Goal: Transaction & Acquisition: Download file/media

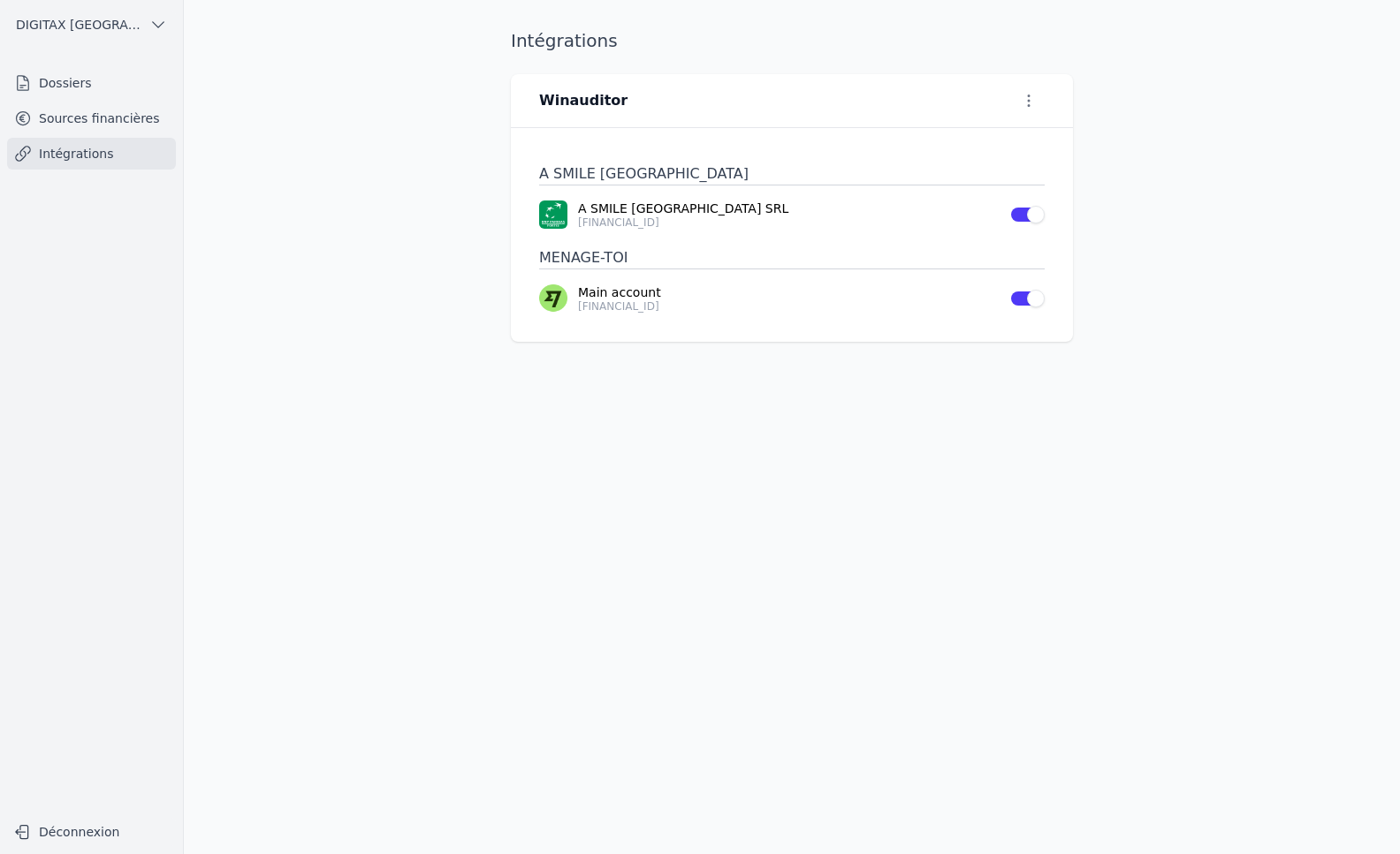
click at [66, 81] on link "Dossiers" at bounding box center [92, 82] width 168 height 32
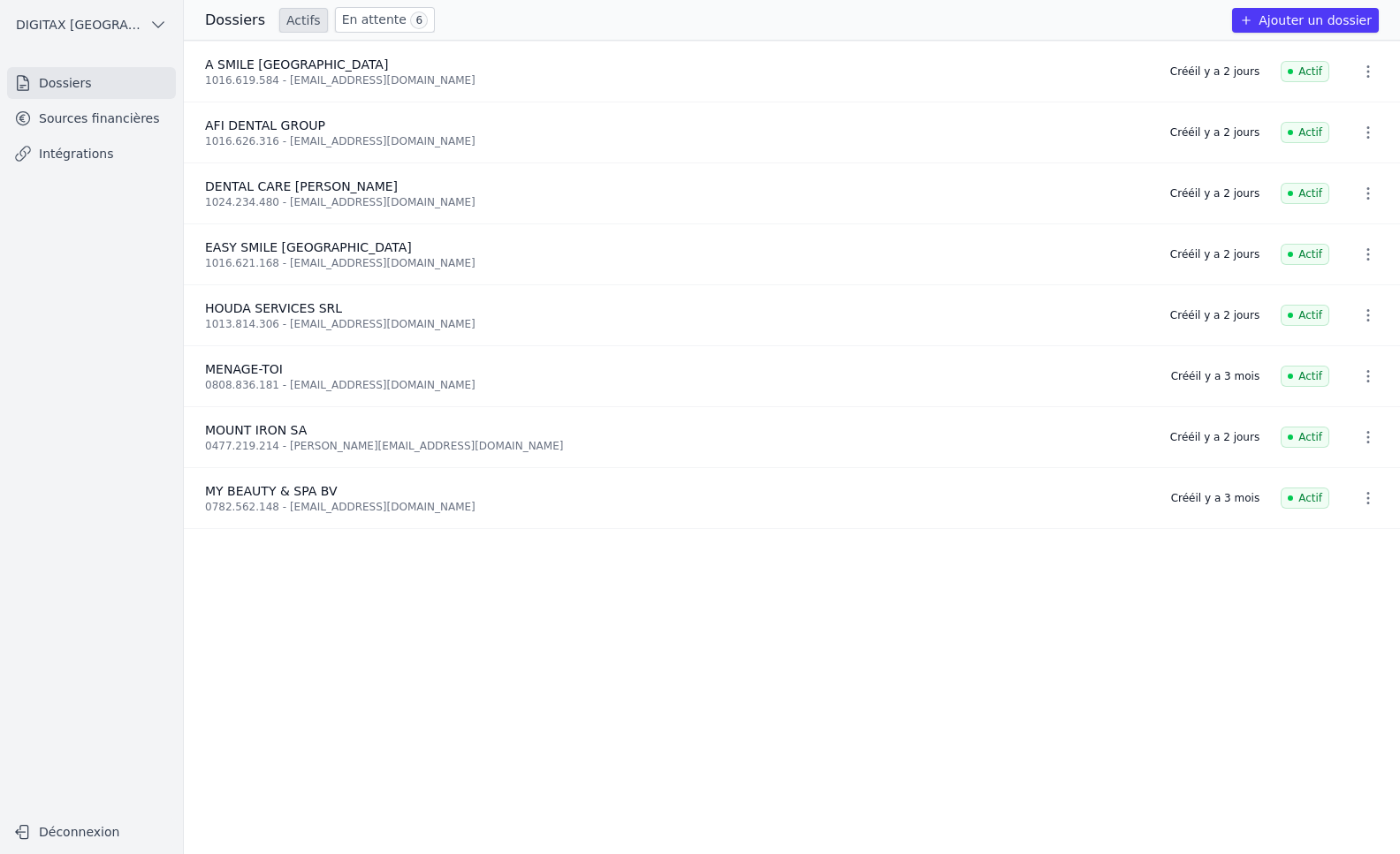
click at [80, 152] on link "Intégrations" at bounding box center [92, 154] width 168 height 32
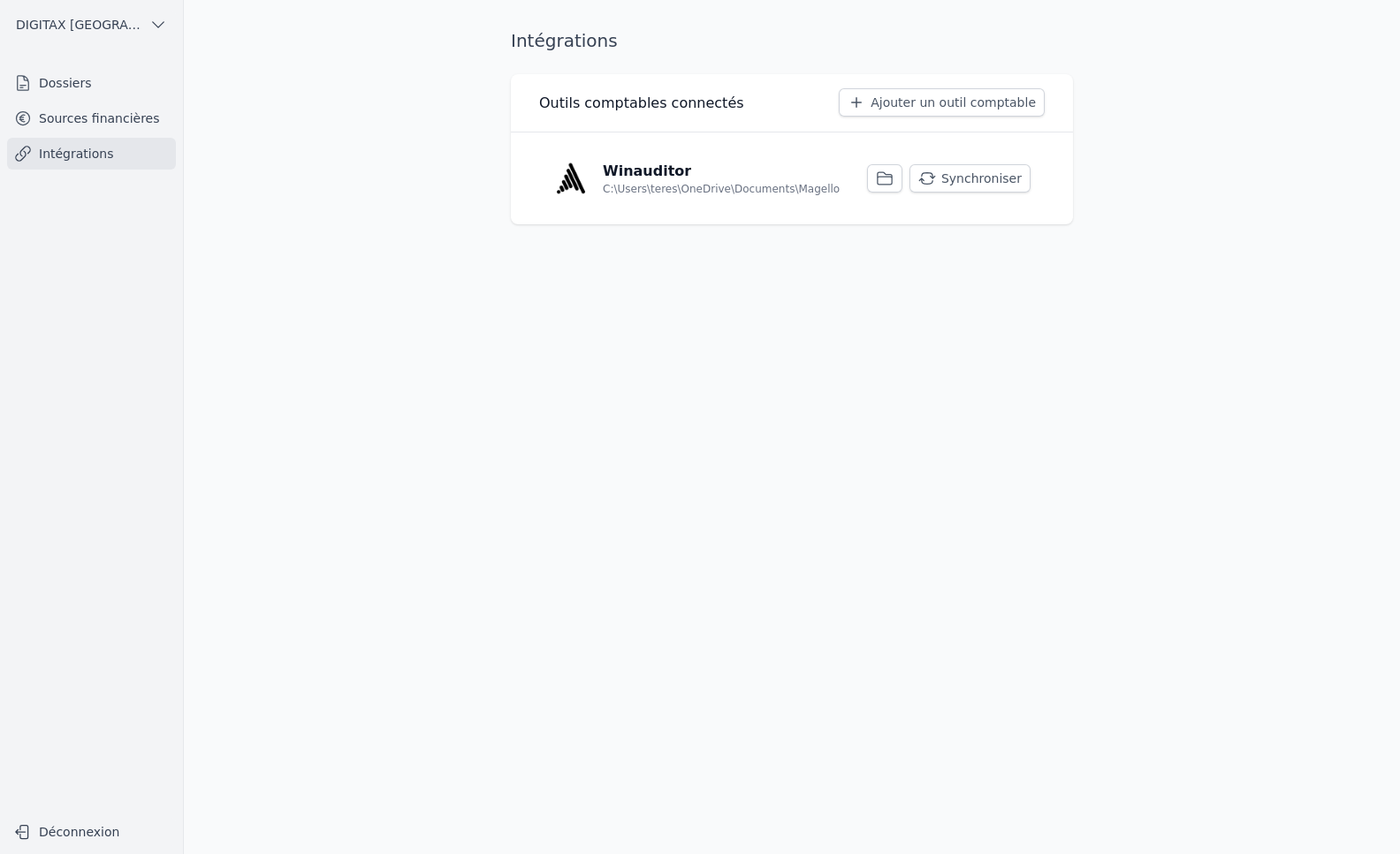
click at [972, 179] on button "Synchroniser" at bounding box center [970, 178] width 121 height 28
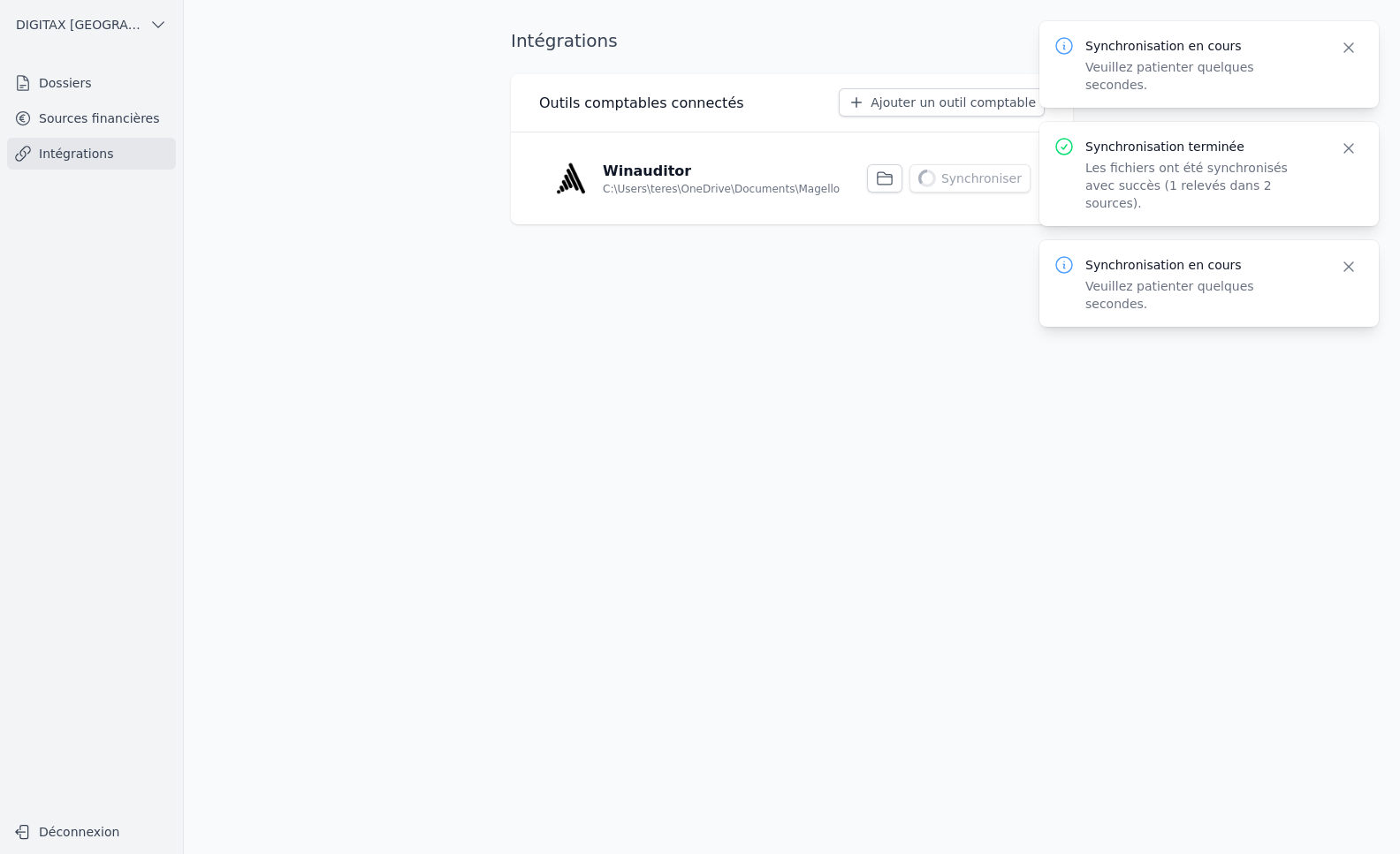
click at [672, 189] on p "C:\Users\teres\OneDrive\Documents\Magello" at bounding box center [721, 189] width 237 height 14
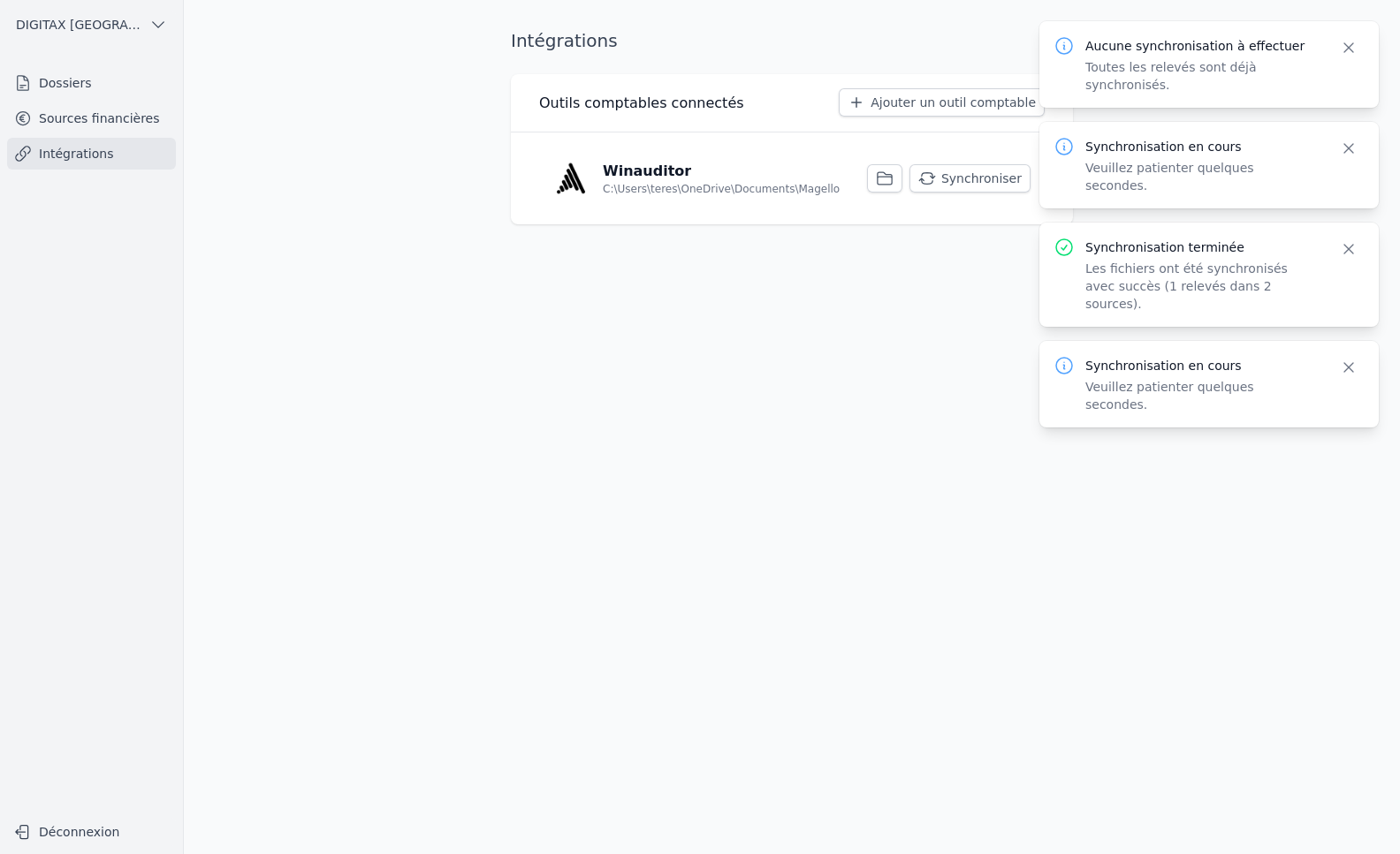
click at [651, 180] on p "Winauditor" at bounding box center [646, 171] width 89 height 21
click at [74, 87] on link "Dossiers" at bounding box center [92, 82] width 168 height 32
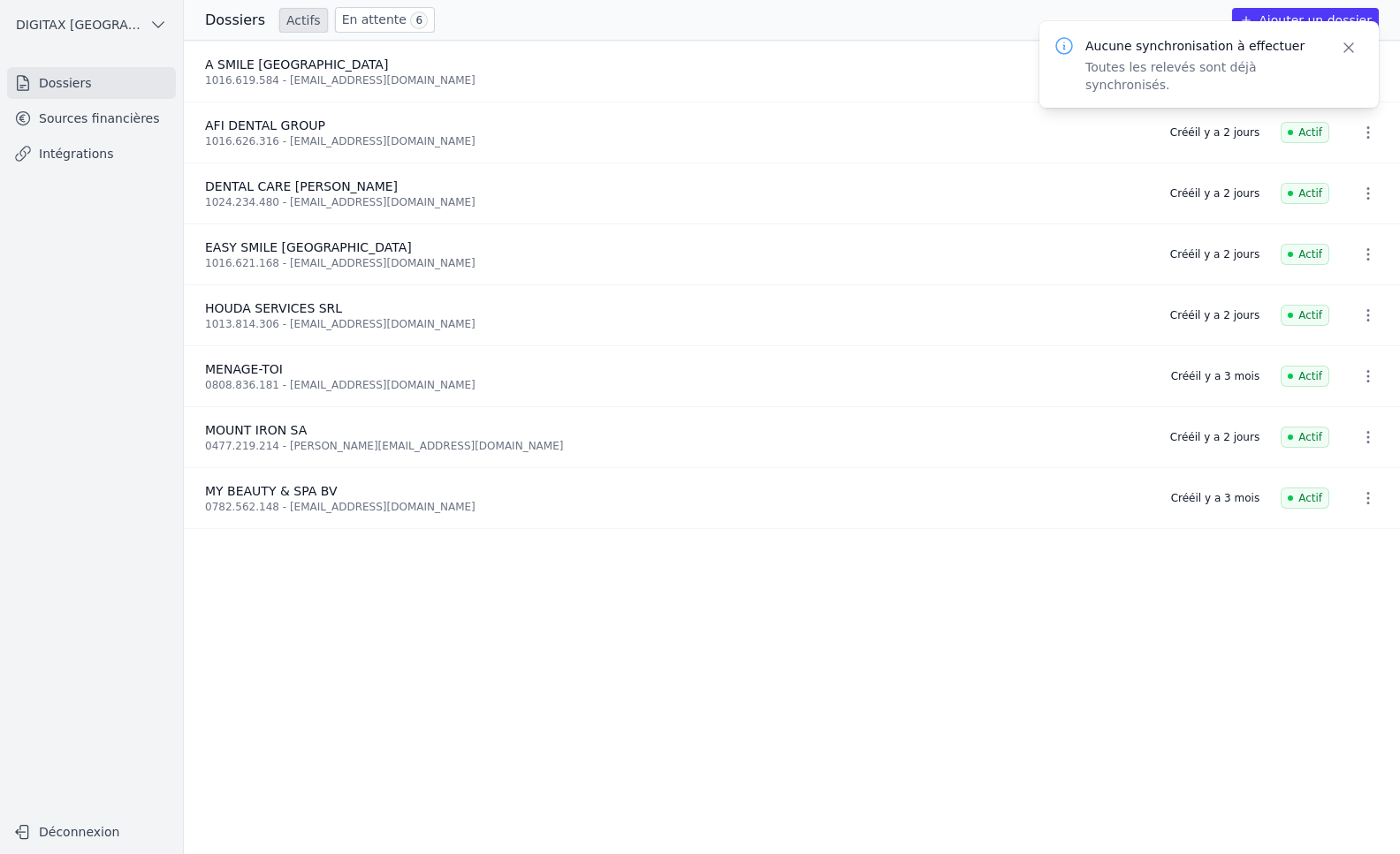
click at [349, 15] on link "En attente 6" at bounding box center [385, 20] width 100 height 26
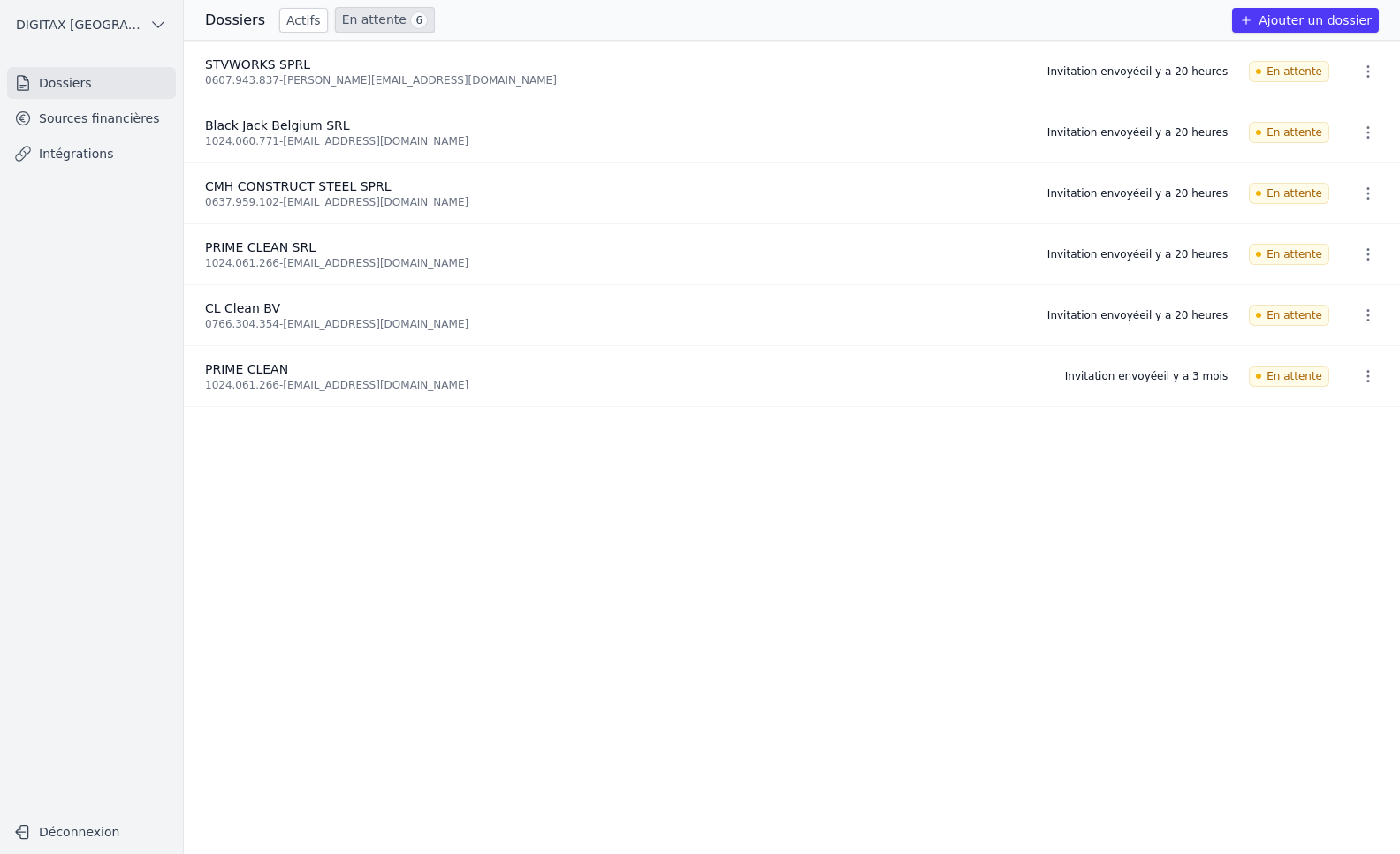
click at [288, 18] on link "Actifs" at bounding box center [303, 20] width 49 height 25
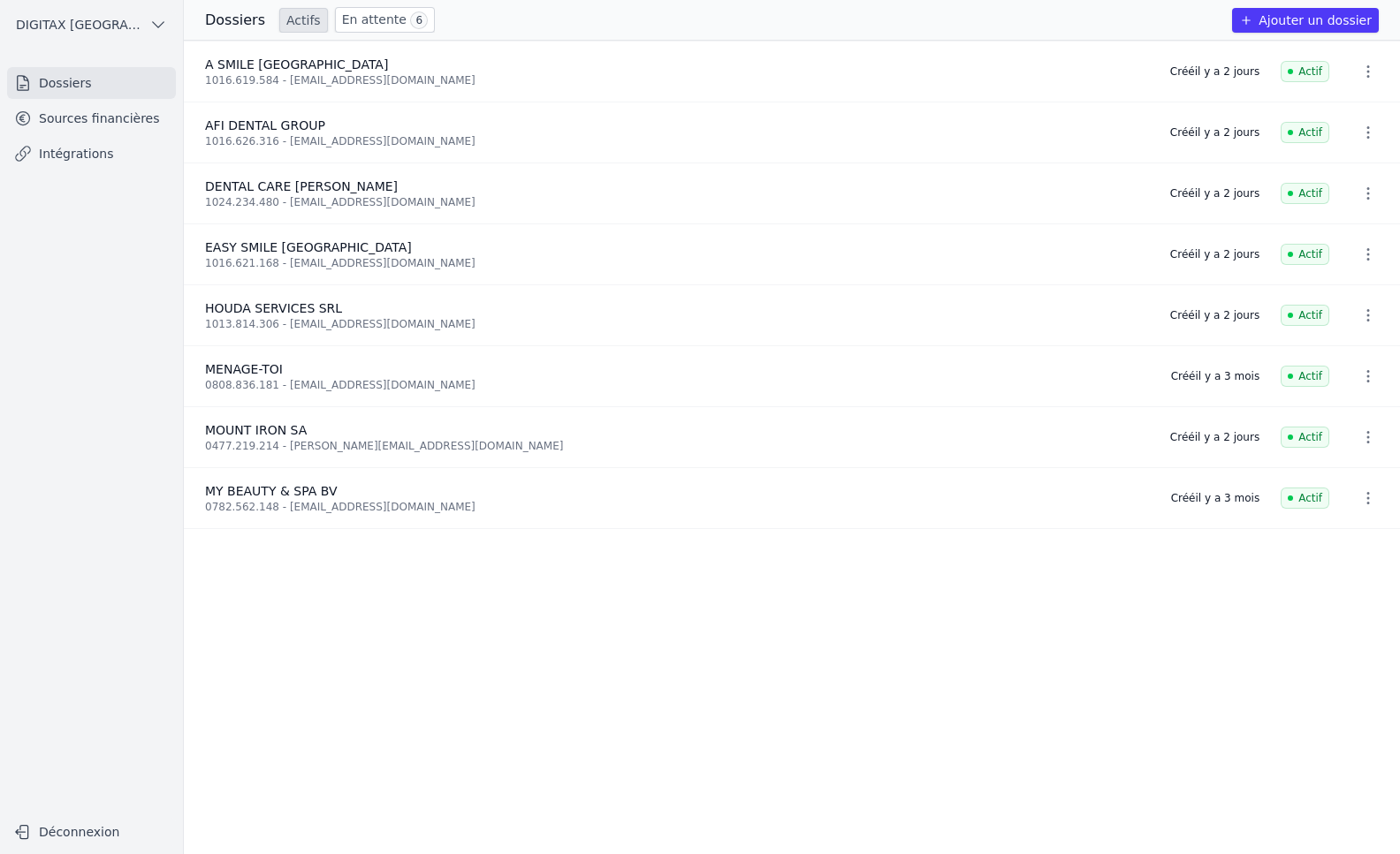
click at [1360, 432] on icon "button" at bounding box center [1368, 437] width 17 height 17
click at [290, 429] on div at bounding box center [700, 427] width 1400 height 854
click at [57, 153] on link "Intégrations" at bounding box center [92, 154] width 168 height 32
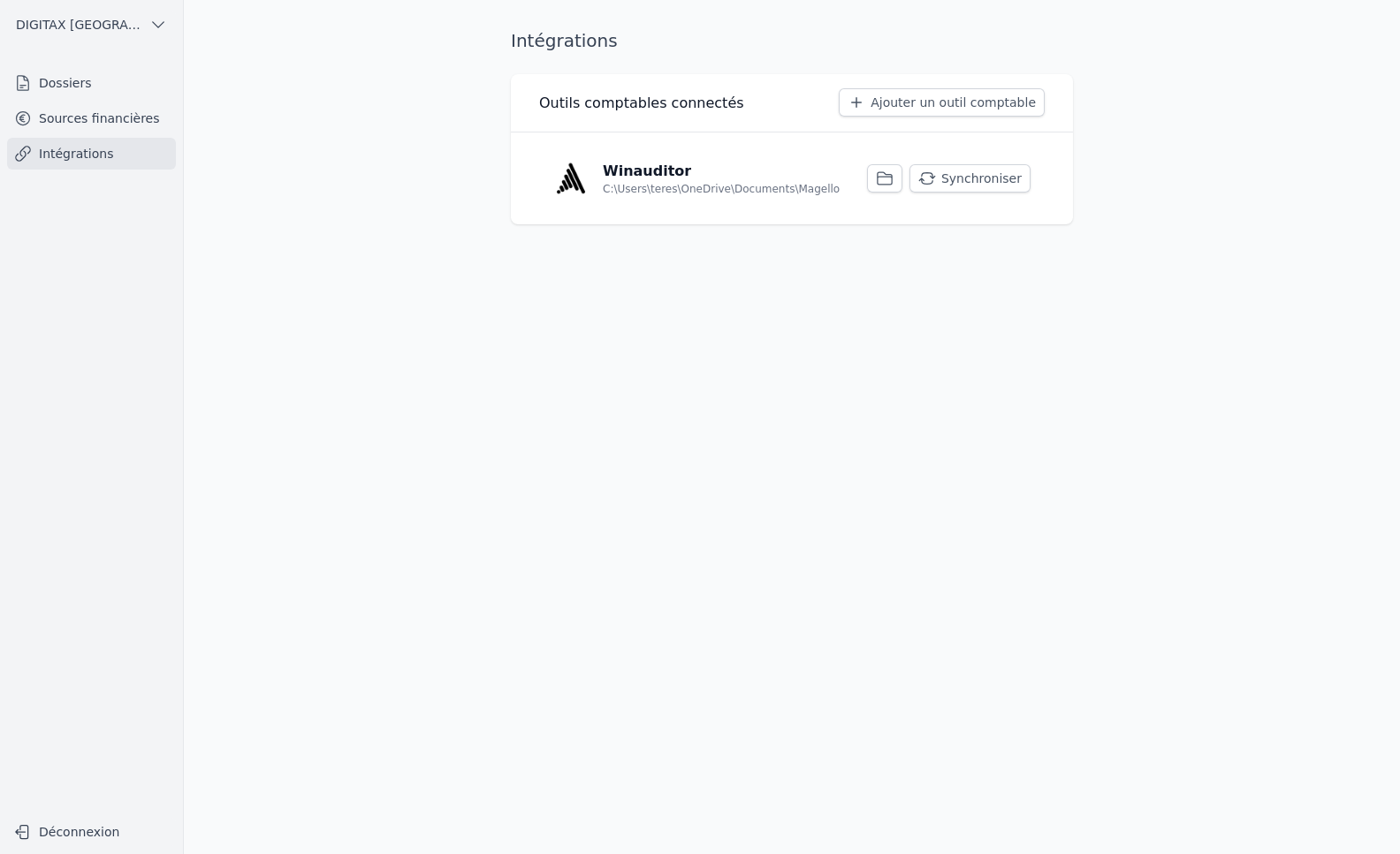
click at [965, 178] on button "Synchroniser" at bounding box center [970, 178] width 121 height 28
click at [82, 121] on link "Sources financières" at bounding box center [92, 118] width 168 height 32
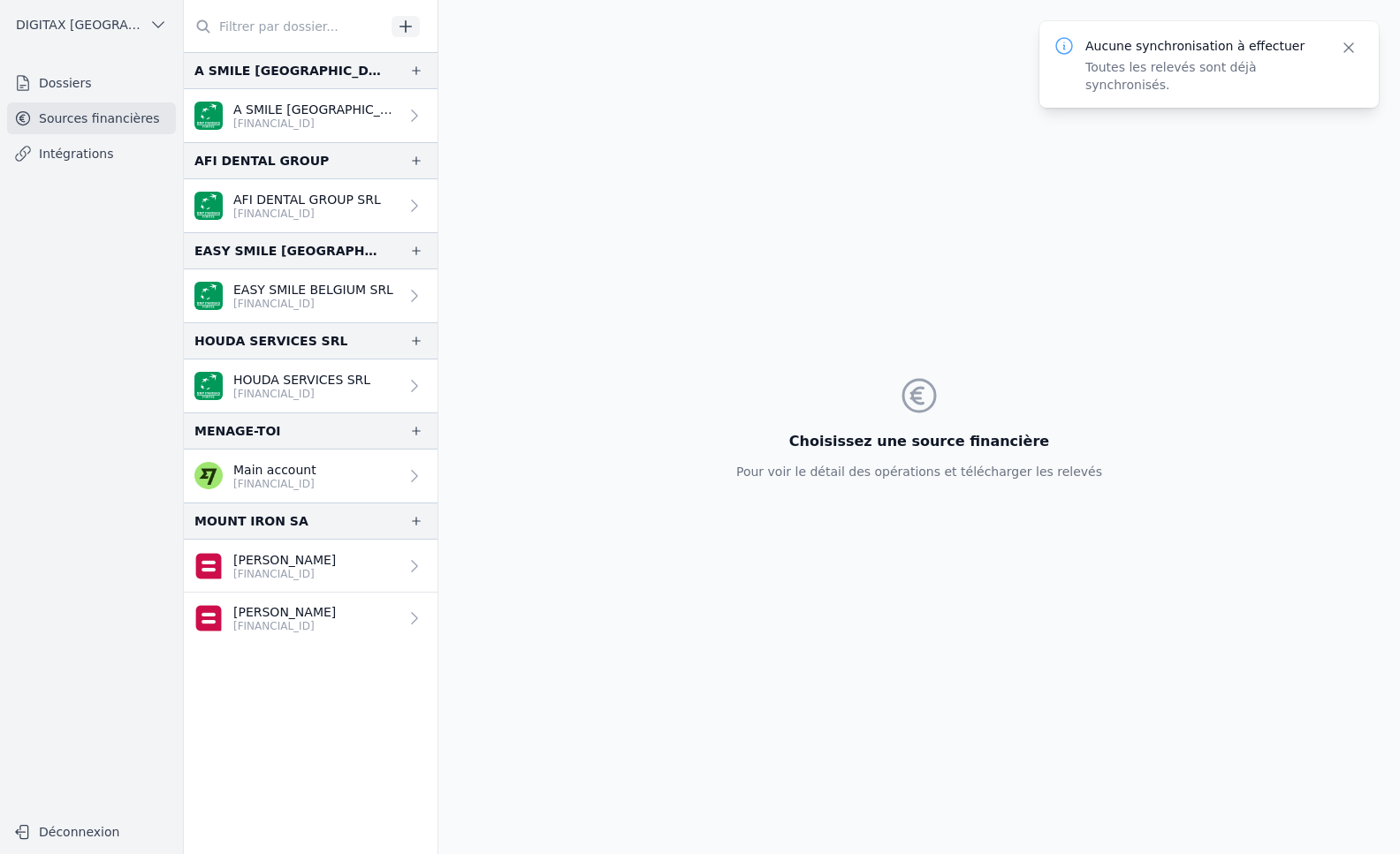
click at [341, 561] on link "[PERSON_NAME] [FINANCIAL_ID]" at bounding box center [310, 567] width 254 height 53
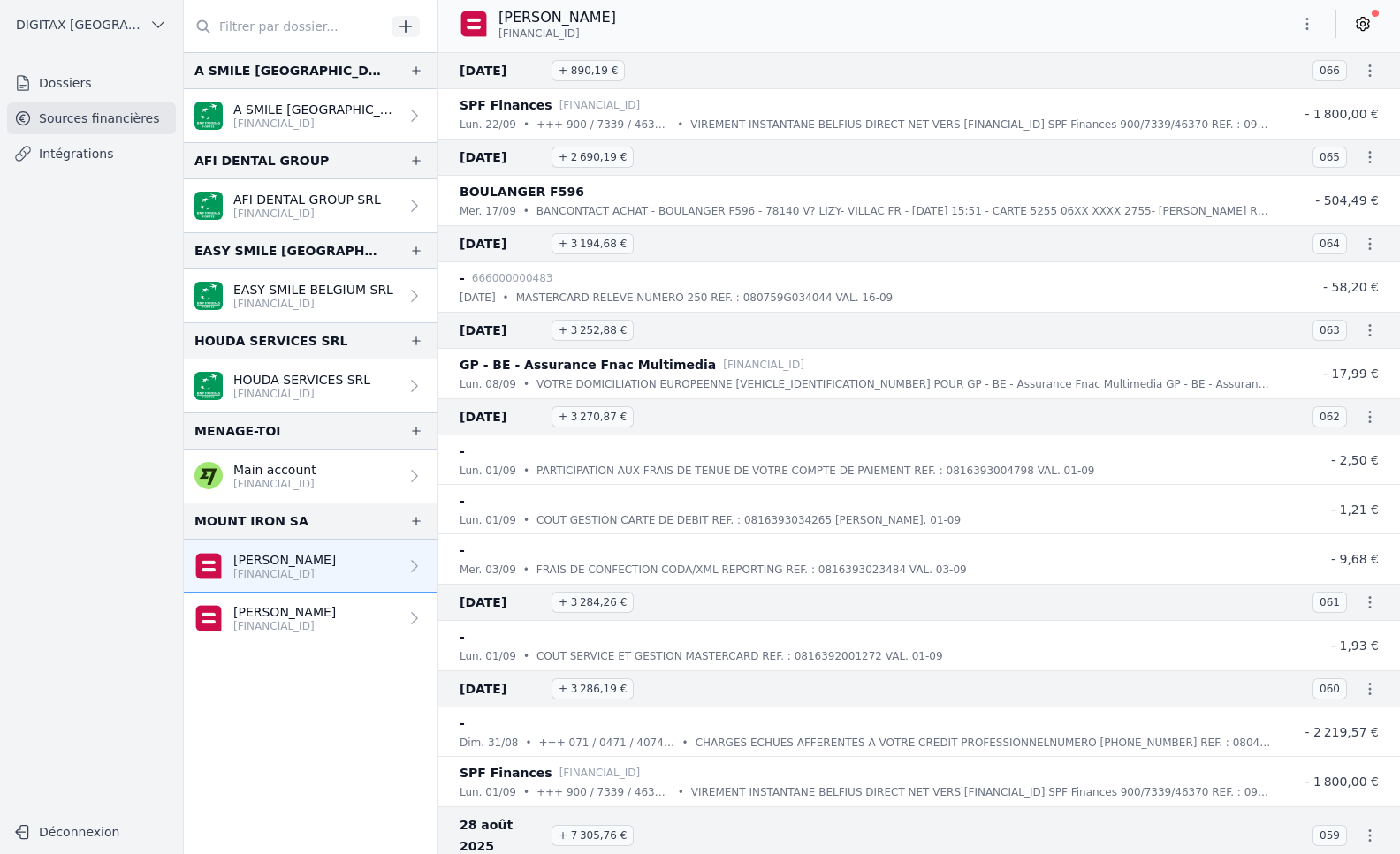
click at [1302, 21] on icon "button" at bounding box center [1307, 23] width 17 height 17
click at [1260, 94] on button "Exporter" at bounding box center [1264, 94] width 127 height 33
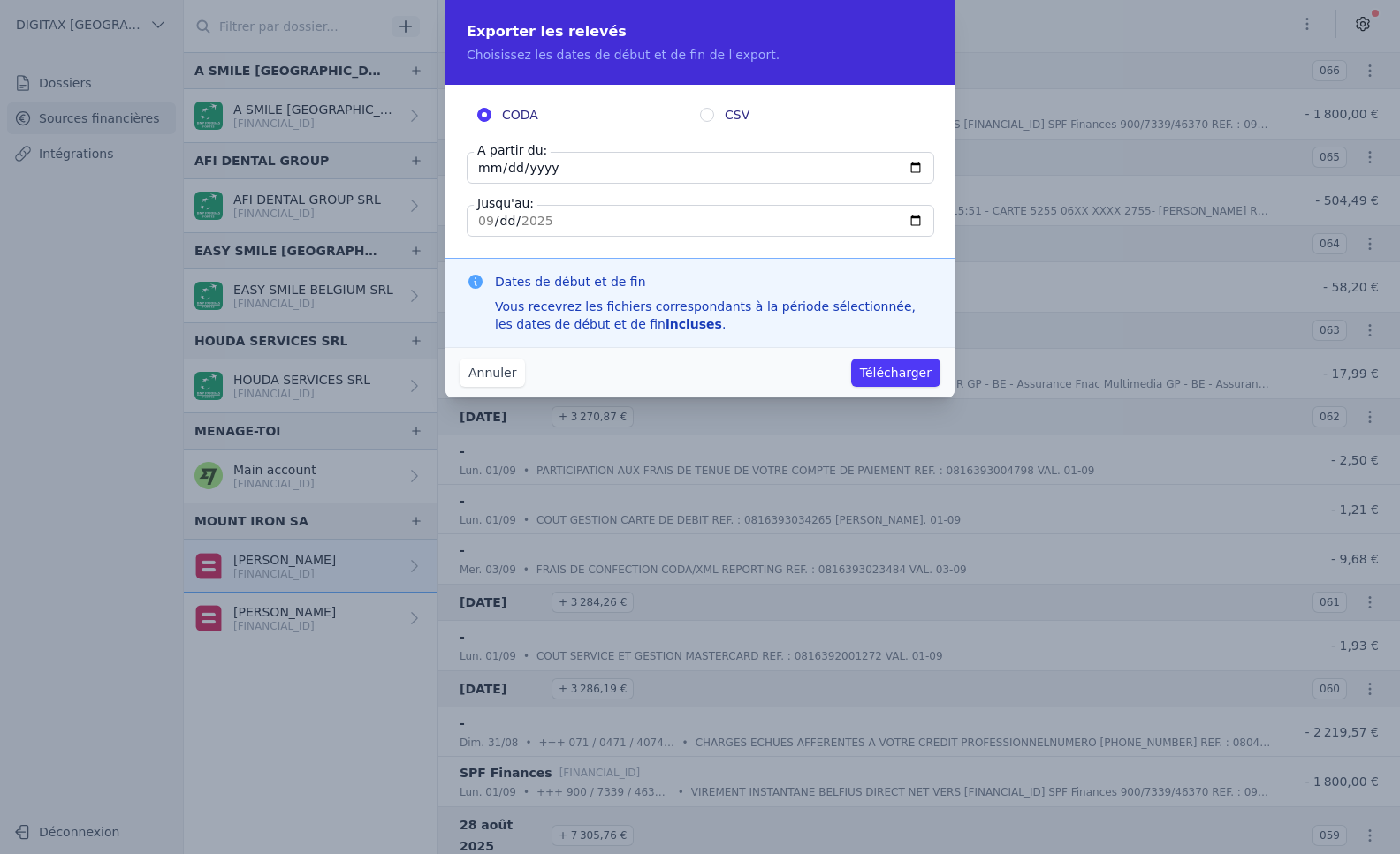
click at [501, 371] on button "Annuler" at bounding box center [492, 373] width 65 height 28
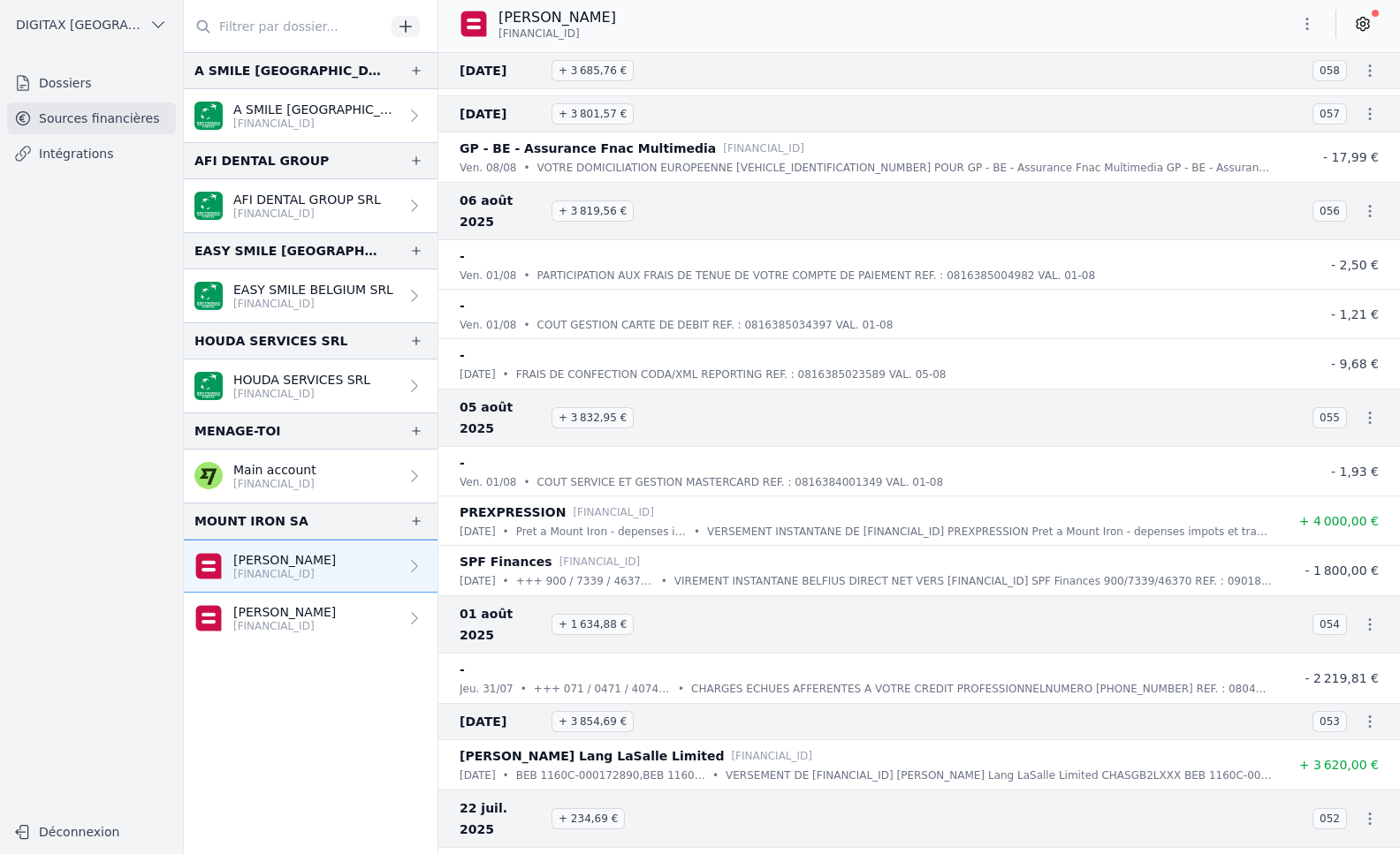
scroll to position [883, 0]
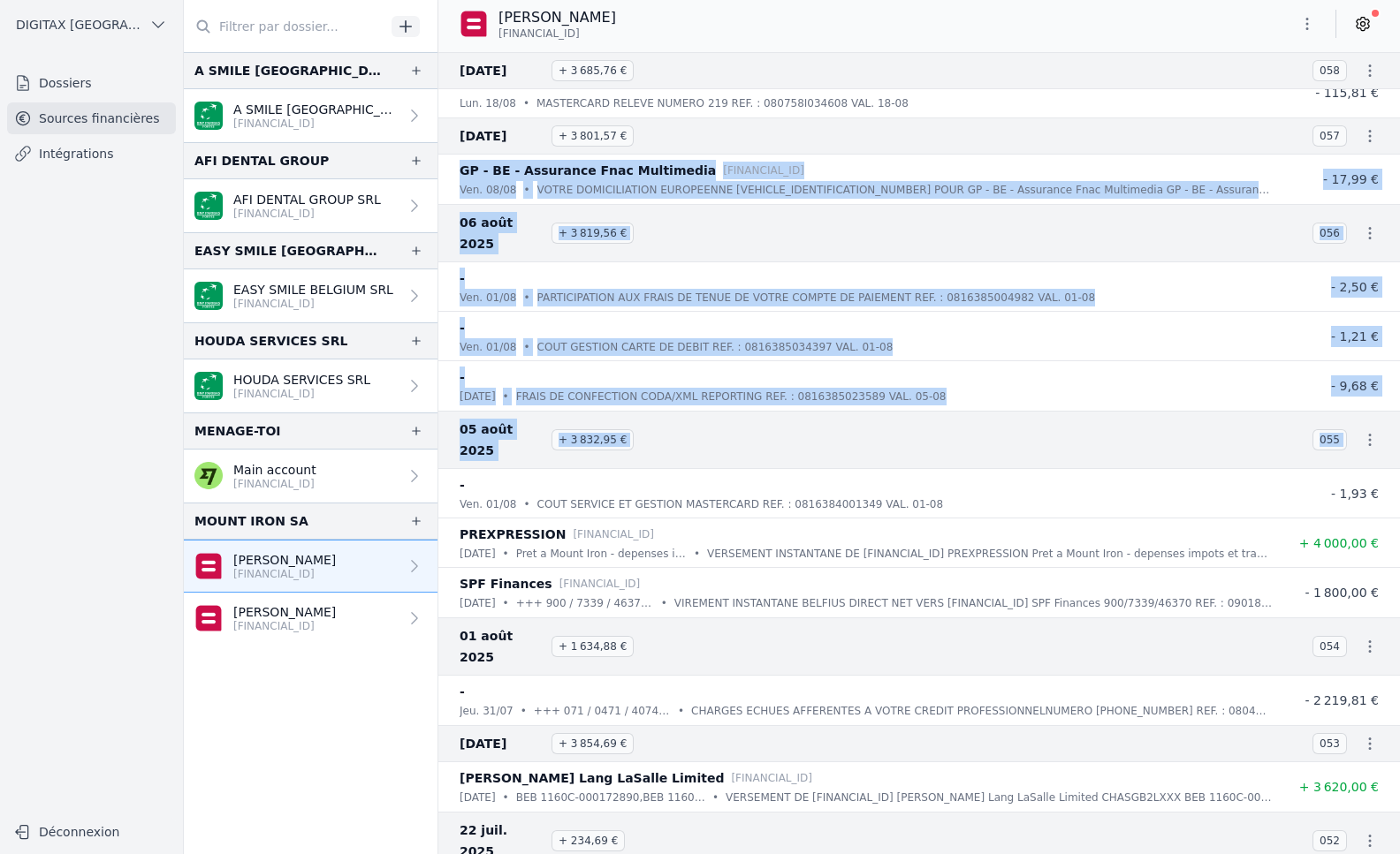
drag, startPoint x: 1392, startPoint y: 103, endPoint x: 1391, endPoint y: 368, distance: 265.0
click at [1390, 382] on nav "And 7 items before [DATE] + 7 305,76 € 059 [PERSON_NAME] Lang LaSalle Limited […" at bounding box center [919, 453] width 961 height 802
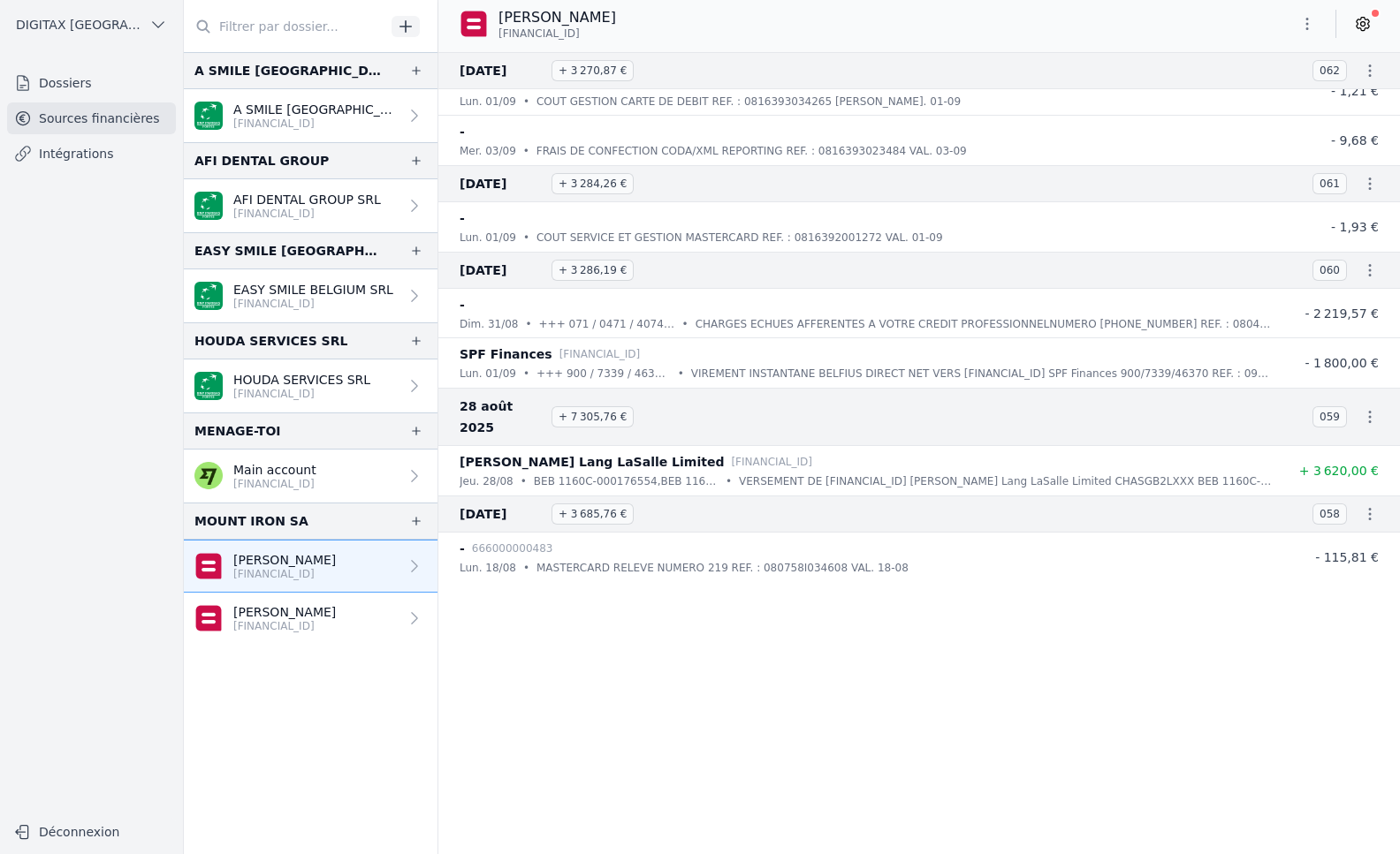
scroll to position [0, 0]
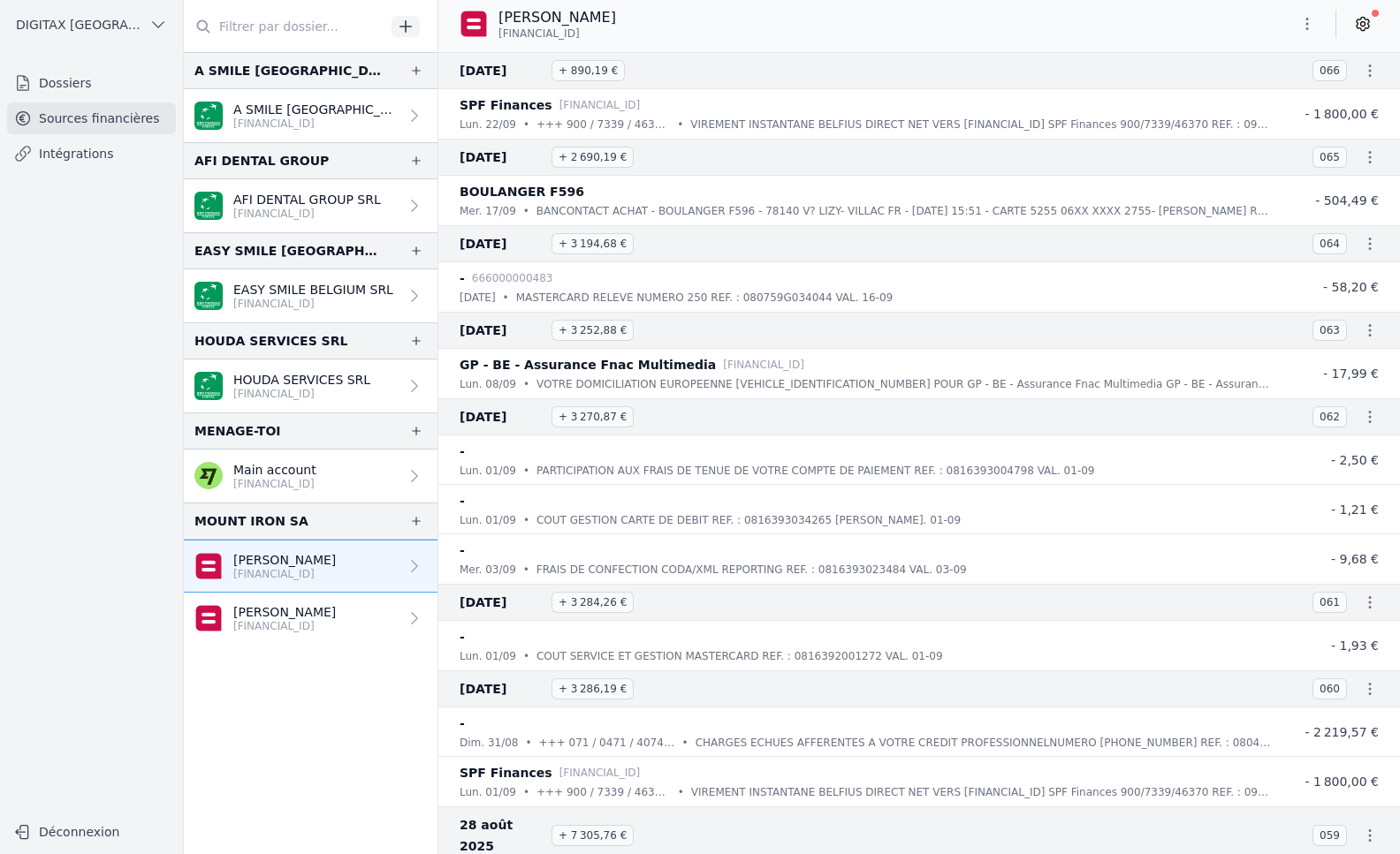
click at [1361, 71] on icon "button" at bounding box center [1369, 70] width 17 height 17
drag, startPoint x: 496, startPoint y: 12, endPoint x: 570, endPoint y: 30, distance: 76.2
click at [550, 30] on div at bounding box center [700, 427] width 1400 height 854
drag, startPoint x: 600, startPoint y: 34, endPoint x: 515, endPoint y: 29, distance: 85.1
click at [515, 29] on p "[FINANCIAL_ID]" at bounding box center [557, 33] width 117 height 14
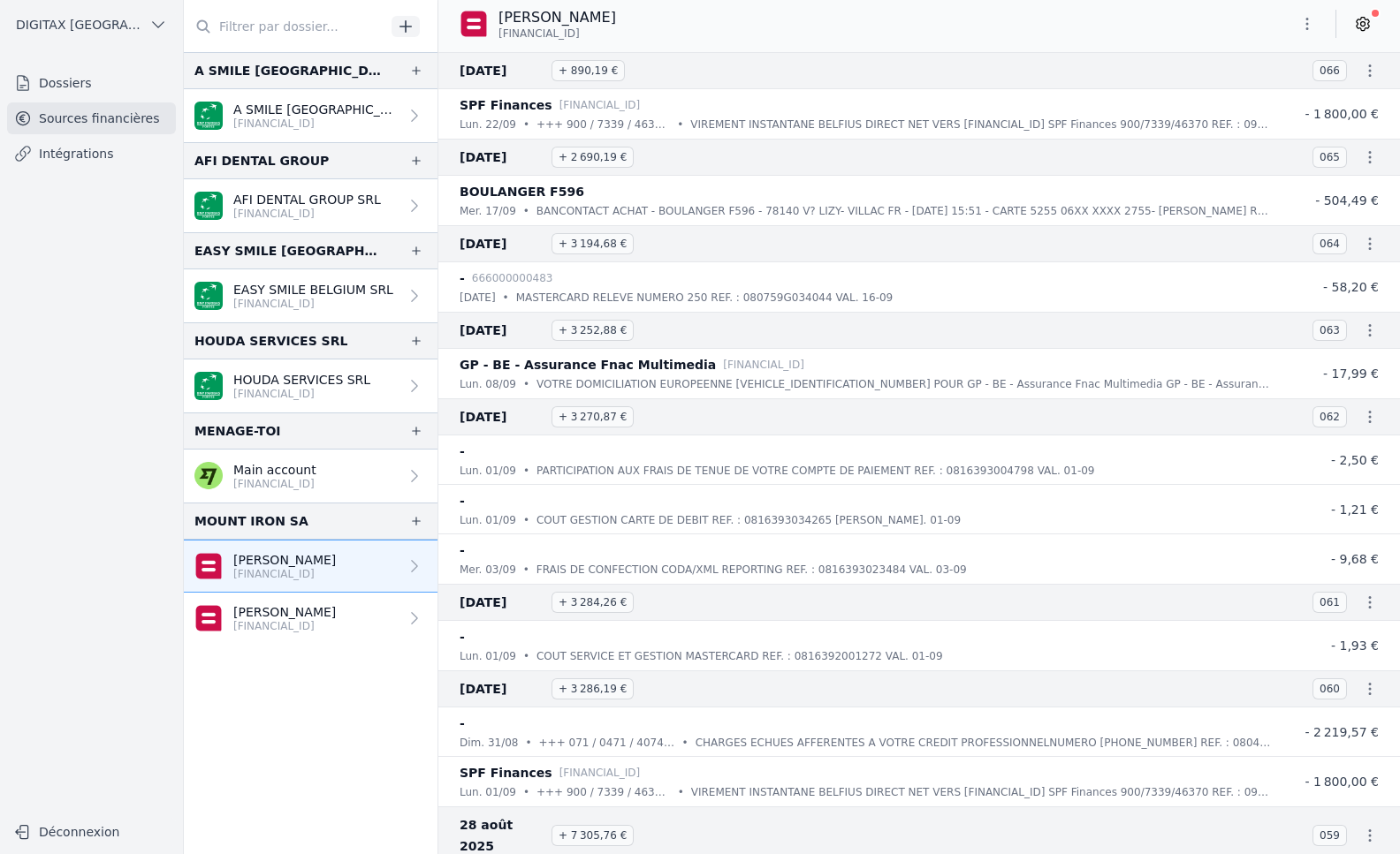
click at [495, 33] on div "[PERSON_NAME] [FINANCIAL_ID]" at bounding box center [537, 24] width 157 height 34
drag, startPoint x: 500, startPoint y: 23, endPoint x: 602, endPoint y: 34, distance: 102.6
click at [602, 34] on div "[PERSON_NAME] [FINANCIAL_ID]" at bounding box center [557, 24] width 117 height 34
copy div "[PERSON_NAME] [FINANCIAL_ID]"
click at [1306, 23] on icon "button" at bounding box center [1307, 23] width 17 height 17
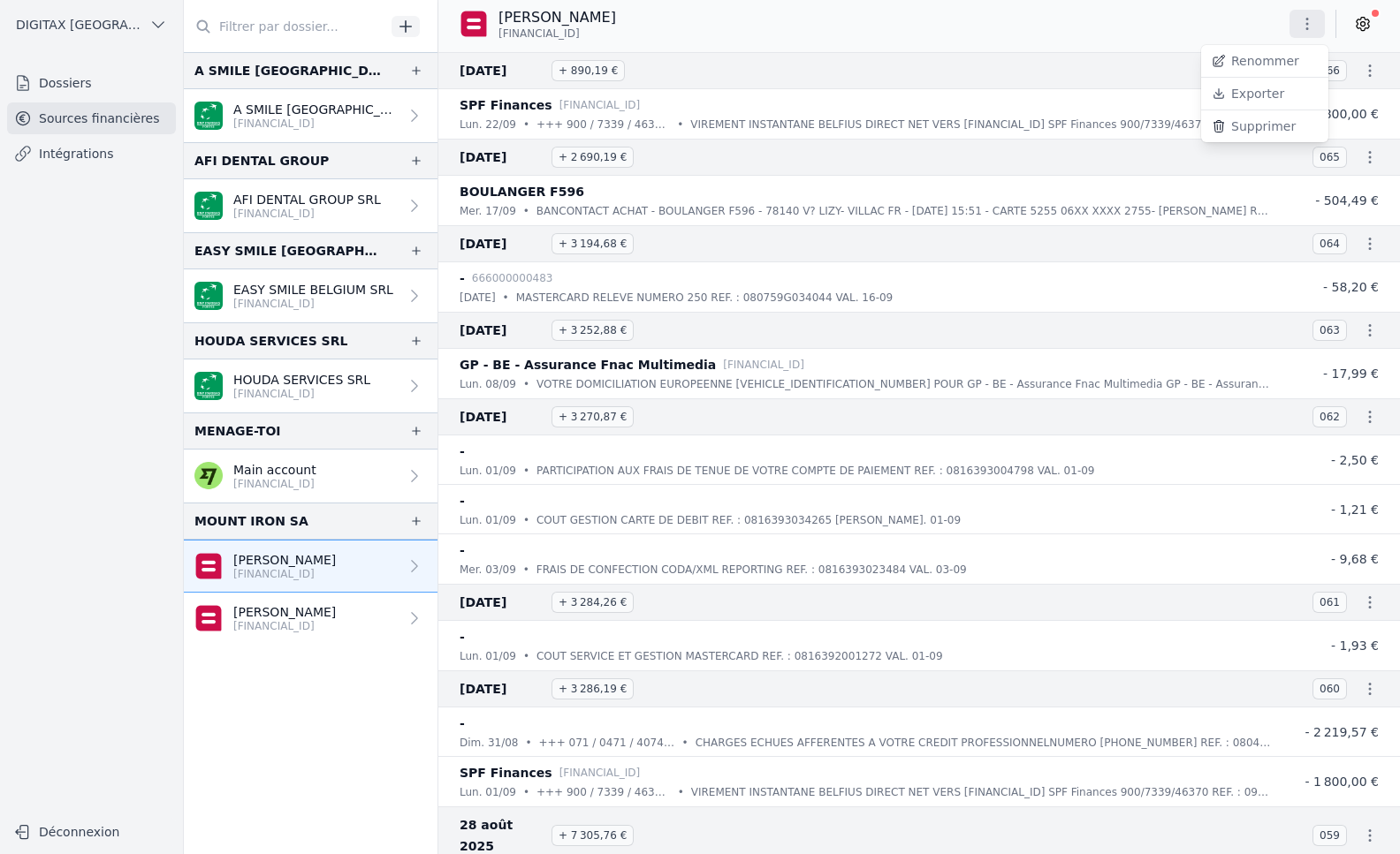
click at [1361, 66] on div at bounding box center [700, 427] width 1400 height 854
click at [1369, 65] on icon "button" at bounding box center [1370, 70] width 3 height 13
click at [1324, 99] on link "Télécharger les CODA" at bounding box center [1311, 103] width 162 height 32
click at [1309, 22] on icon "button" at bounding box center [1307, 23] width 17 height 17
click at [1267, 94] on button "Exporter" at bounding box center [1264, 94] width 127 height 33
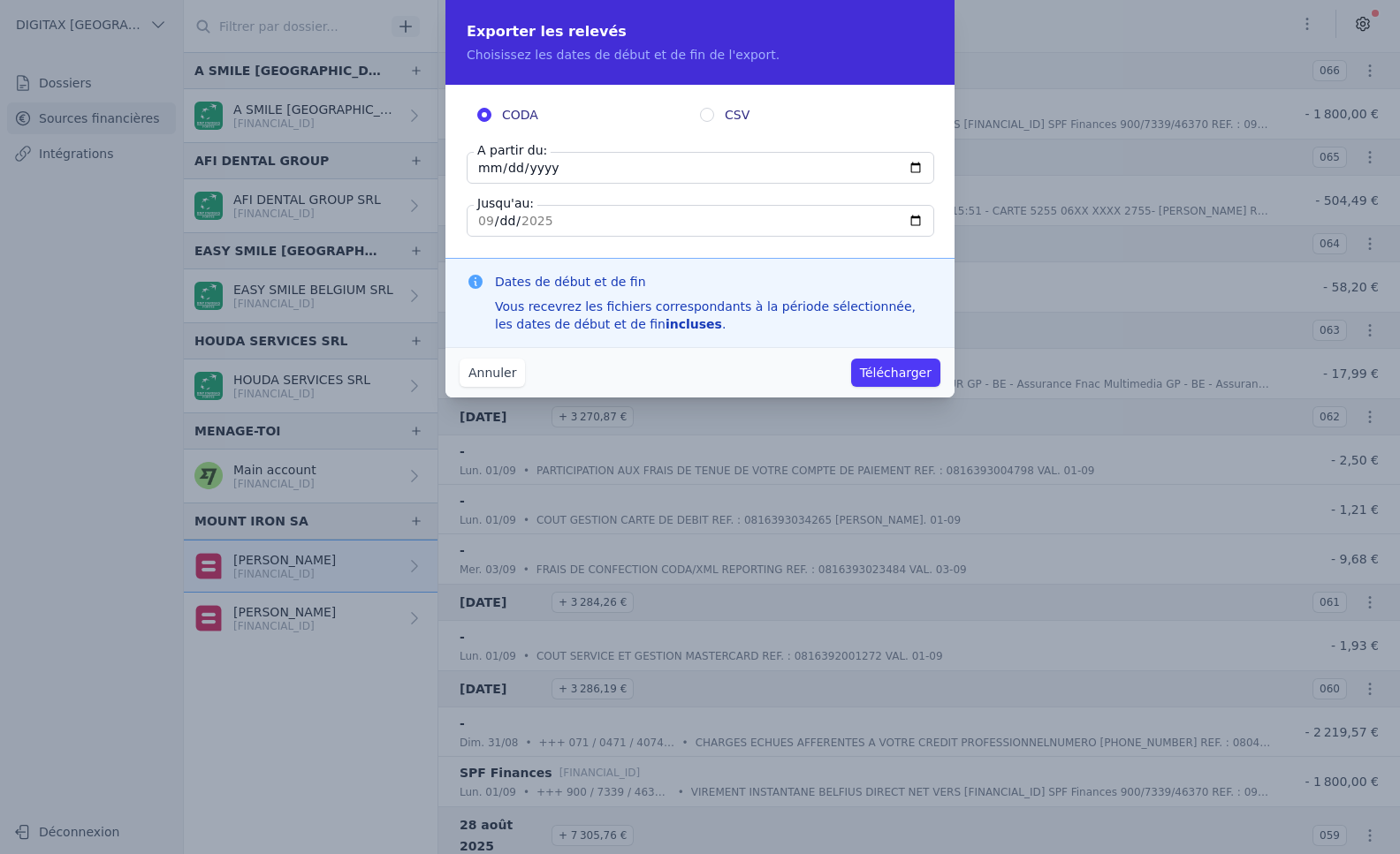
click at [484, 171] on input "[DATE]" at bounding box center [700, 168] width 468 height 32
type input "[DATE]"
click at [876, 373] on button "Télécharger" at bounding box center [895, 373] width 89 height 28
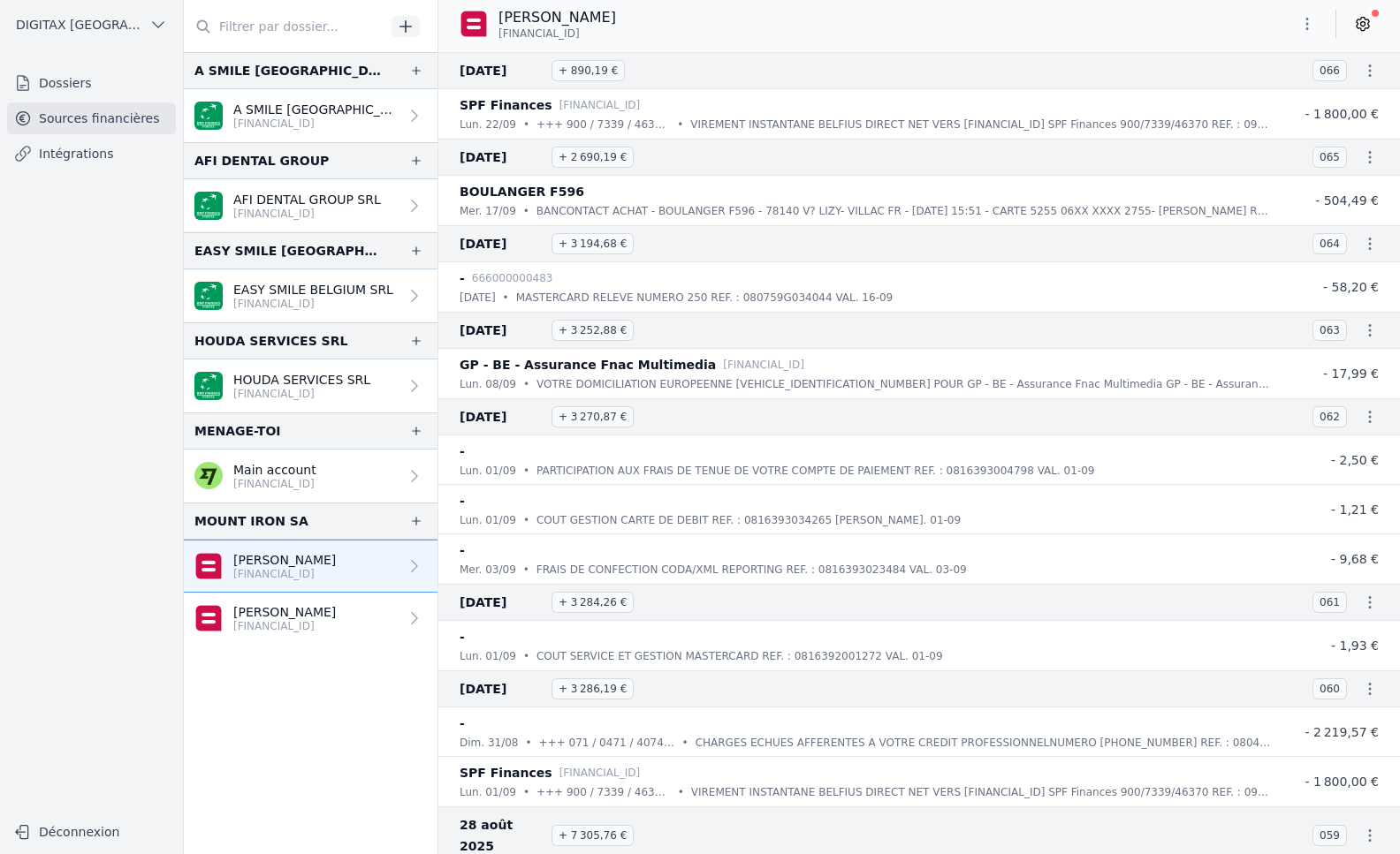
drag, startPoint x: 603, startPoint y: 36, endPoint x: 495, endPoint y: 35, distance: 108.0
click at [495, 35] on div "[PERSON_NAME] [FINANCIAL_ID]" at bounding box center [537, 24] width 157 height 34
copy span "[FINANCIAL_ID]"
click at [341, 628] on link "[PERSON_NAME] [FINANCIAL_ID]" at bounding box center [310, 619] width 254 height 52
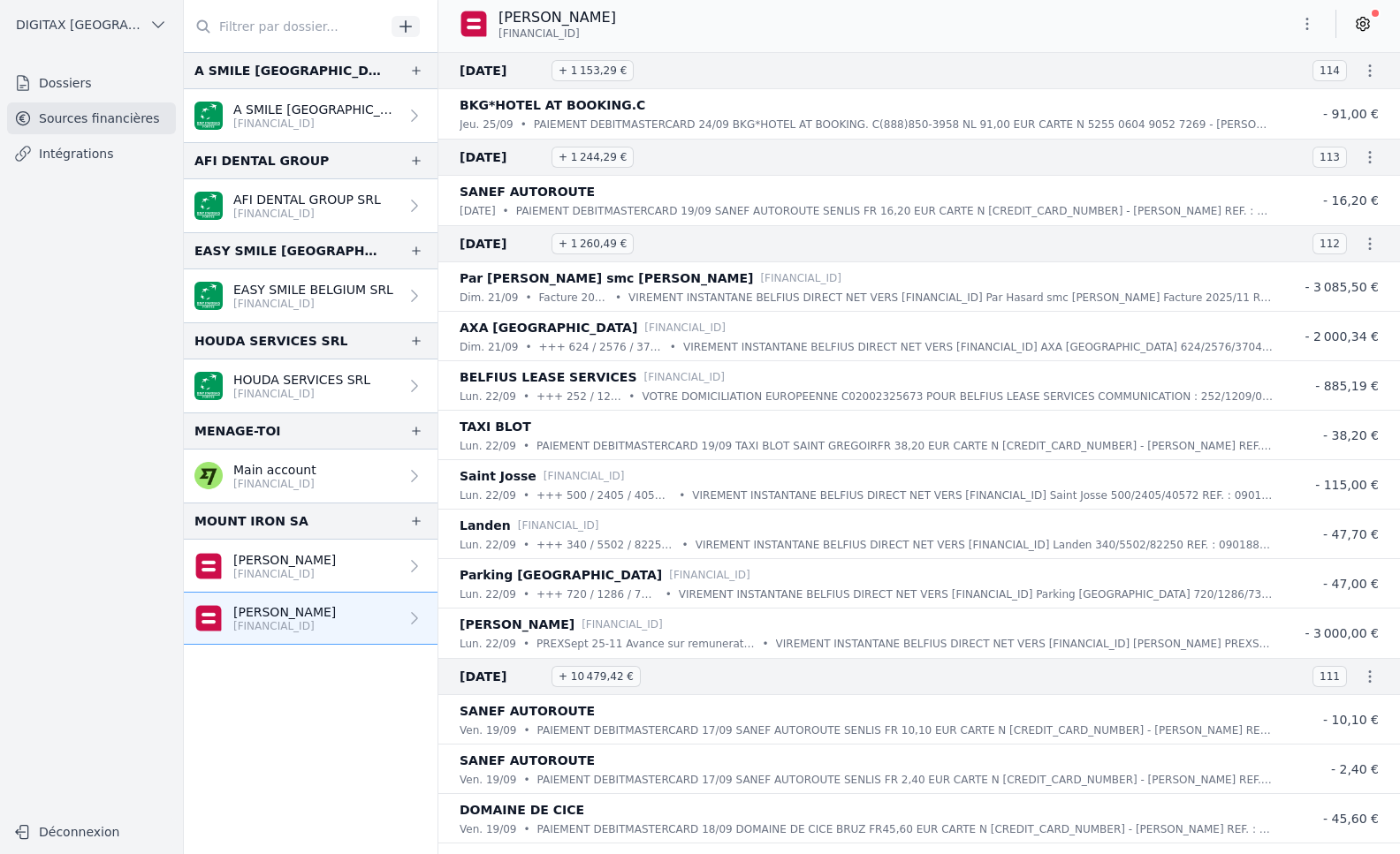
drag, startPoint x: 601, startPoint y: 38, endPoint x: 498, endPoint y: 38, distance: 103.0
click at [498, 38] on p "[FINANCIAL_ID]" at bounding box center [557, 33] width 117 height 14
copy span "[FINANCIAL_ID]"
click at [1307, 20] on icon "button" at bounding box center [1307, 23] width 17 height 17
click at [1264, 91] on button "Exporter" at bounding box center [1264, 94] width 127 height 33
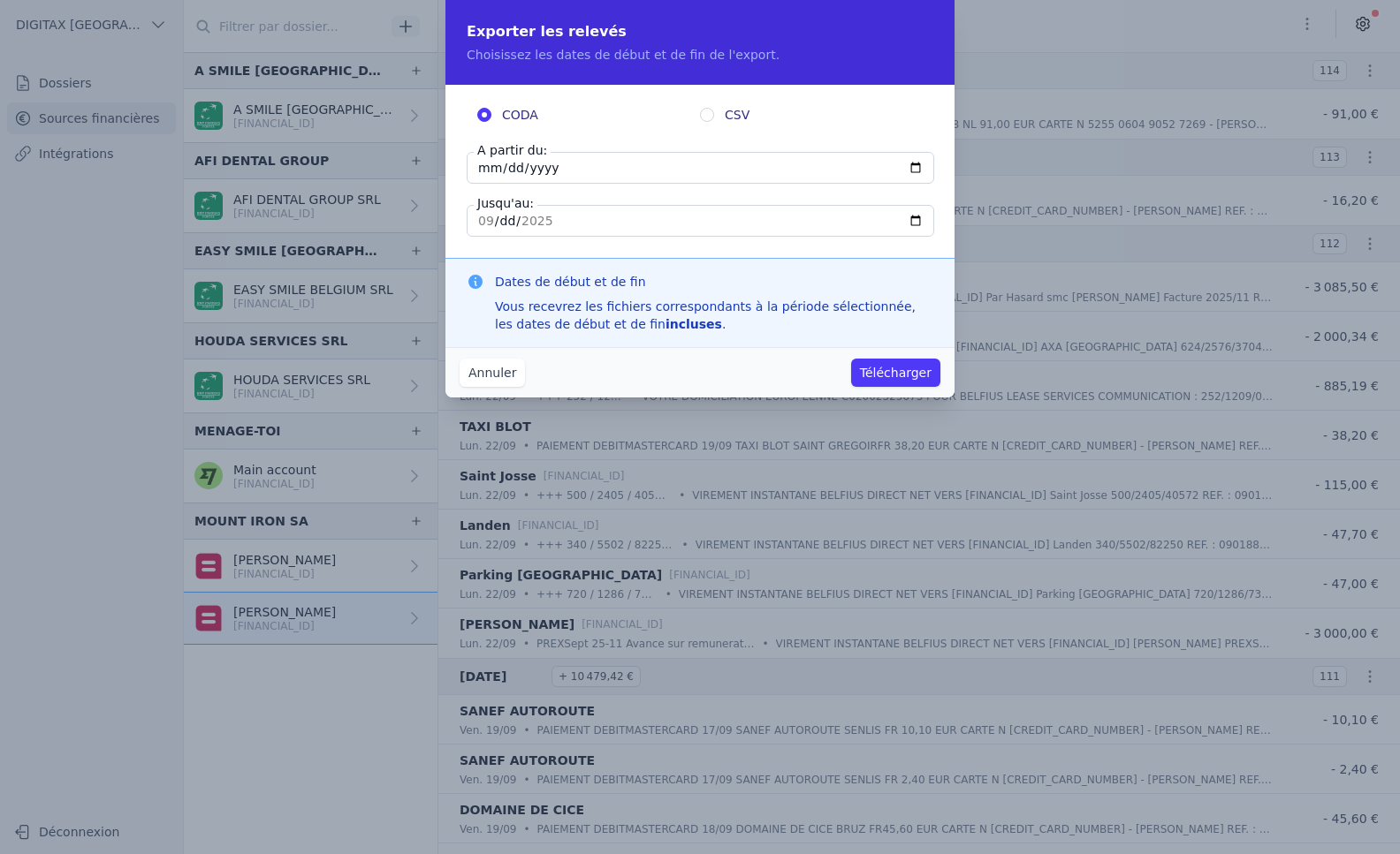
click at [482, 168] on input "[DATE]" at bounding box center [700, 168] width 468 height 32
type input "[DATE]"
click at [906, 370] on button "Télécharger" at bounding box center [895, 373] width 89 height 28
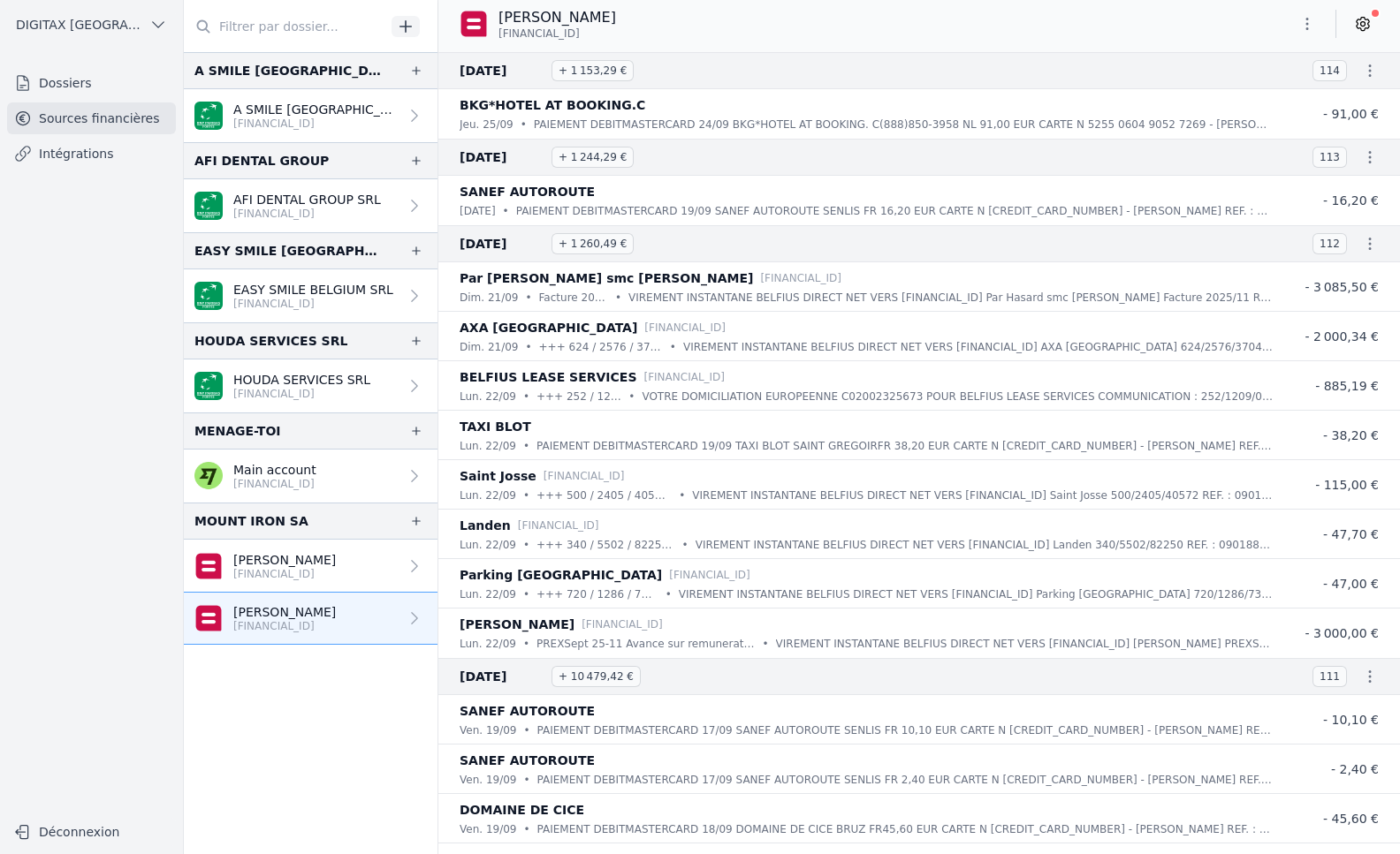
click at [84, 159] on link "Intégrations" at bounding box center [92, 154] width 168 height 32
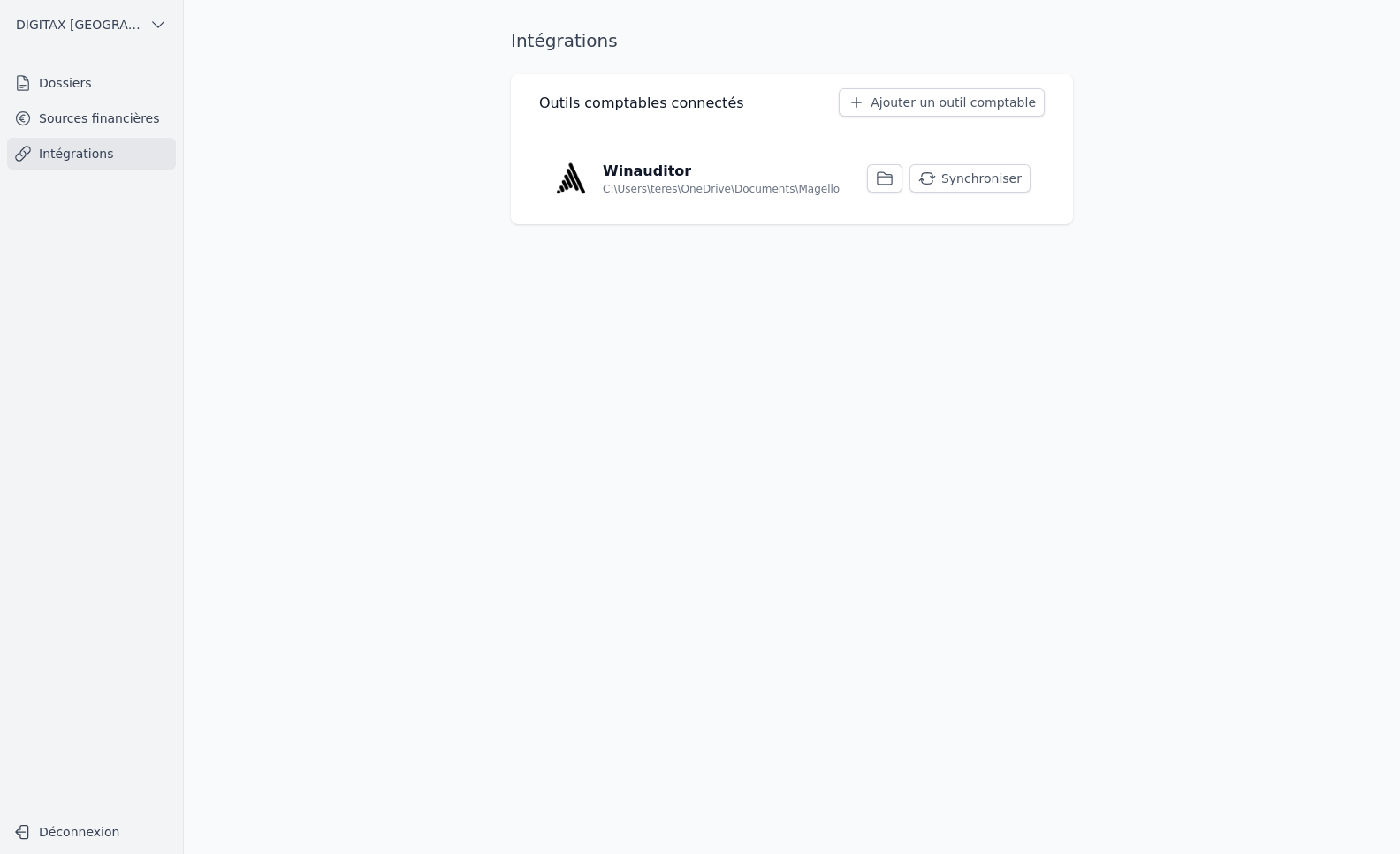
click at [971, 177] on button "Synchroniser" at bounding box center [970, 178] width 121 height 28
click at [682, 188] on p "C:\Users\teres\OneDrive\Documents\Magello" at bounding box center [721, 189] width 237 height 14
click at [637, 179] on p "Winauditor" at bounding box center [646, 171] width 89 height 21
click at [632, 171] on p "Winauditor" at bounding box center [646, 171] width 89 height 21
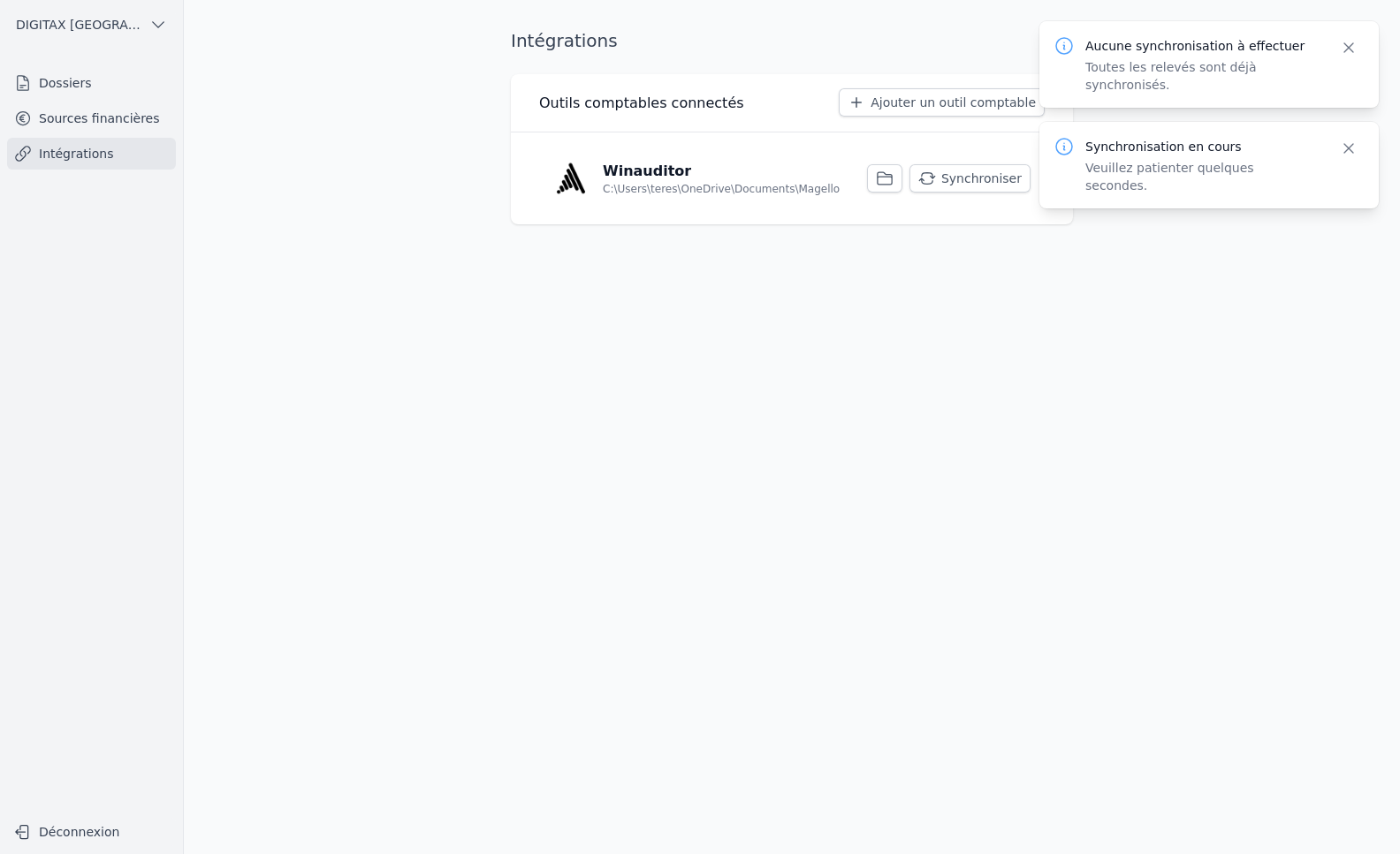
click at [632, 171] on p "Winauditor" at bounding box center [646, 171] width 89 height 21
click at [892, 180] on icon "button" at bounding box center [884, 178] width 17 height 17
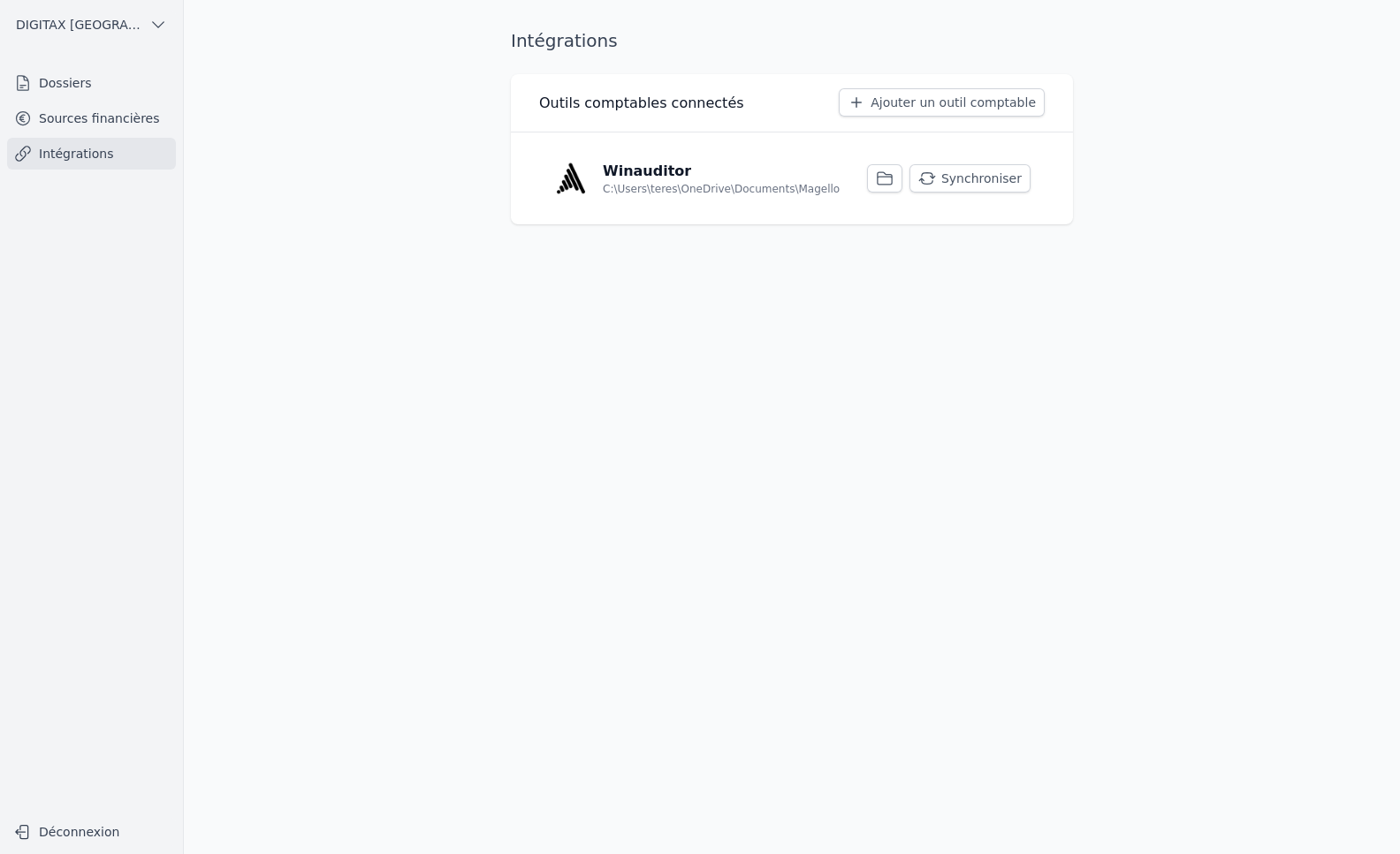
click at [581, 178] on img at bounding box center [570, 178] width 36 height 36
click at [975, 178] on button "Synchroniser" at bounding box center [970, 178] width 121 height 28
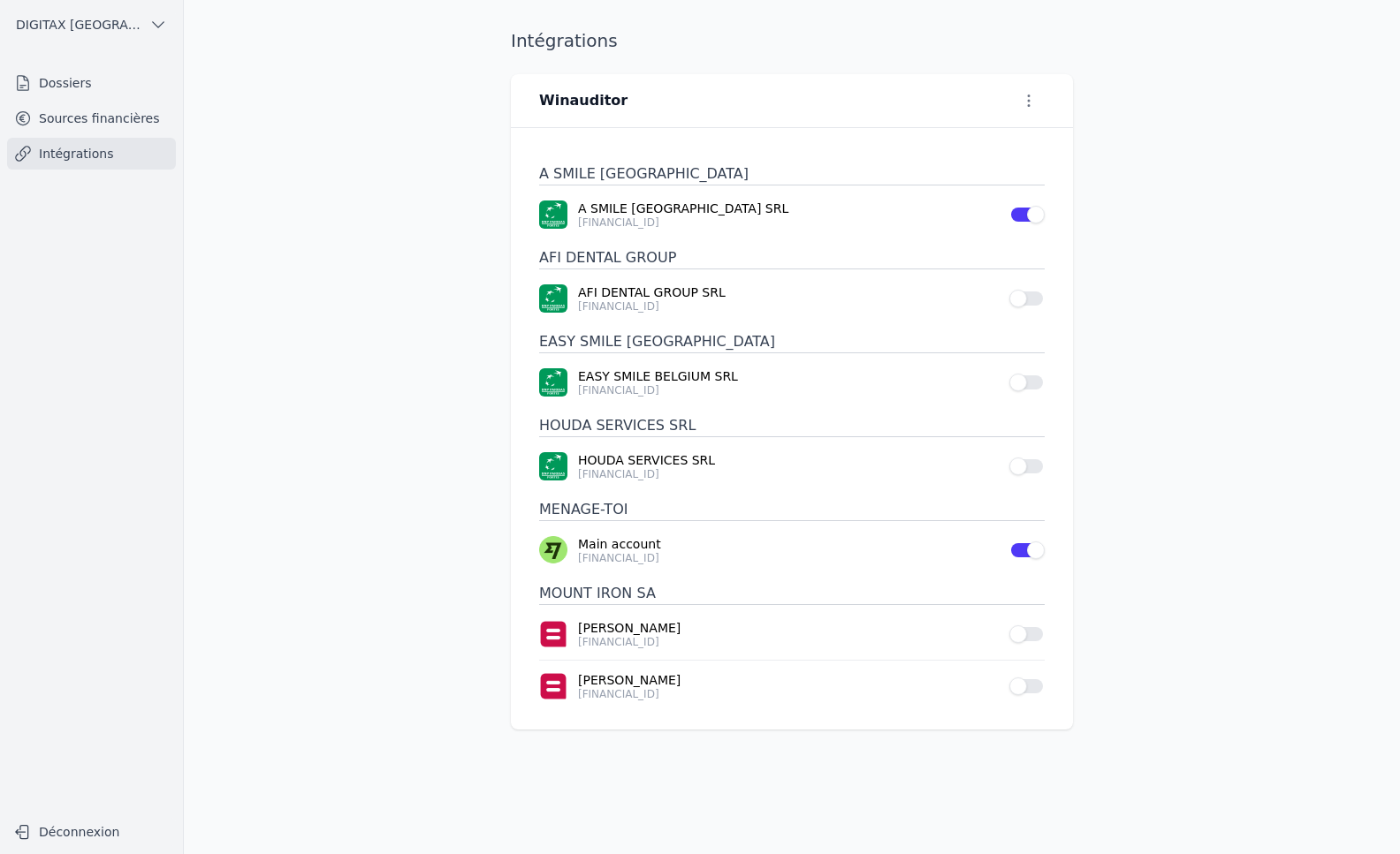
click at [30, 86] on icon at bounding box center [22, 82] width 17 height 17
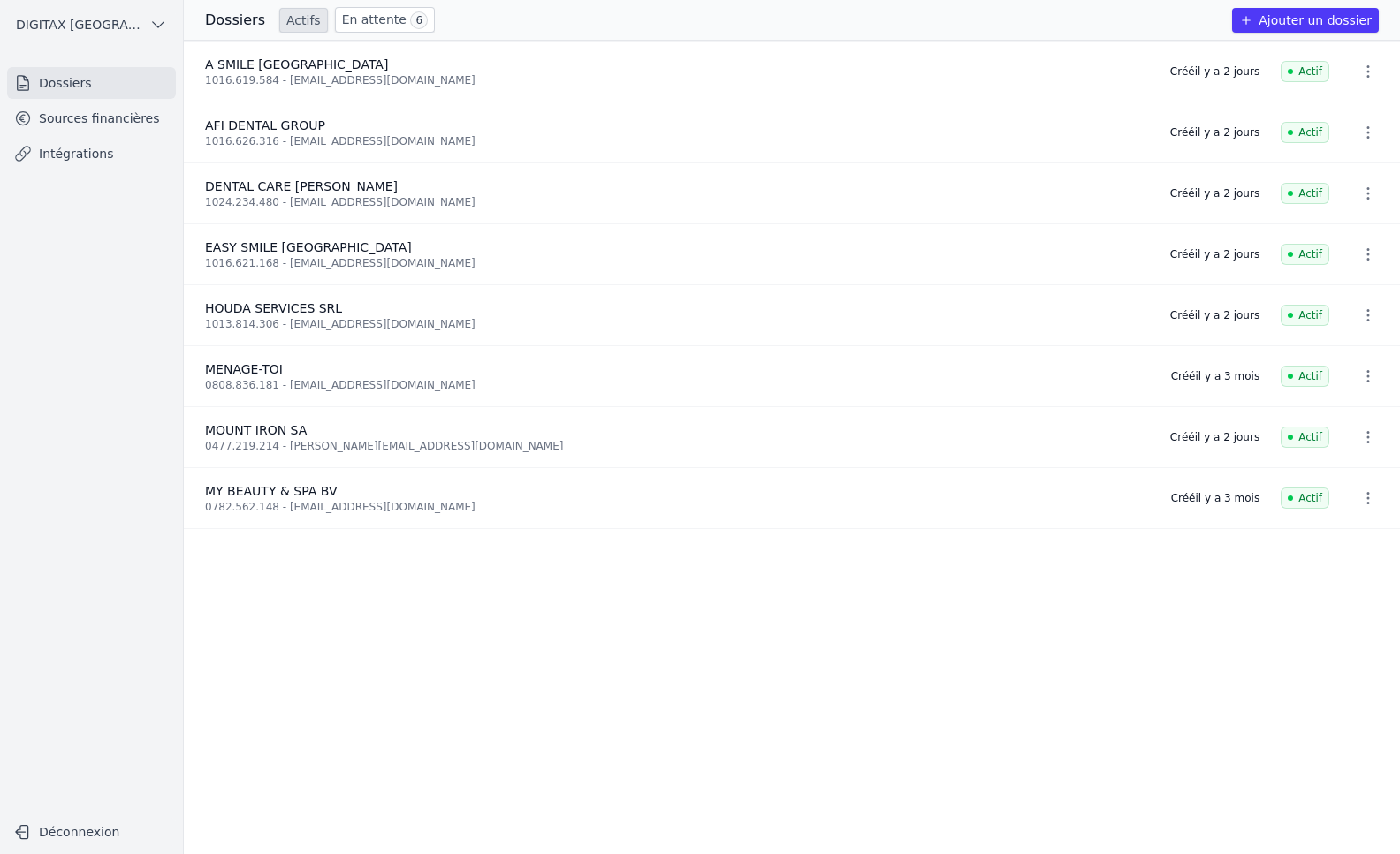
click at [271, 430] on span "MOUNT IRON SA" at bounding box center [255, 429] width 102 height 14
click at [66, 159] on link "Intégrations" at bounding box center [92, 154] width 168 height 32
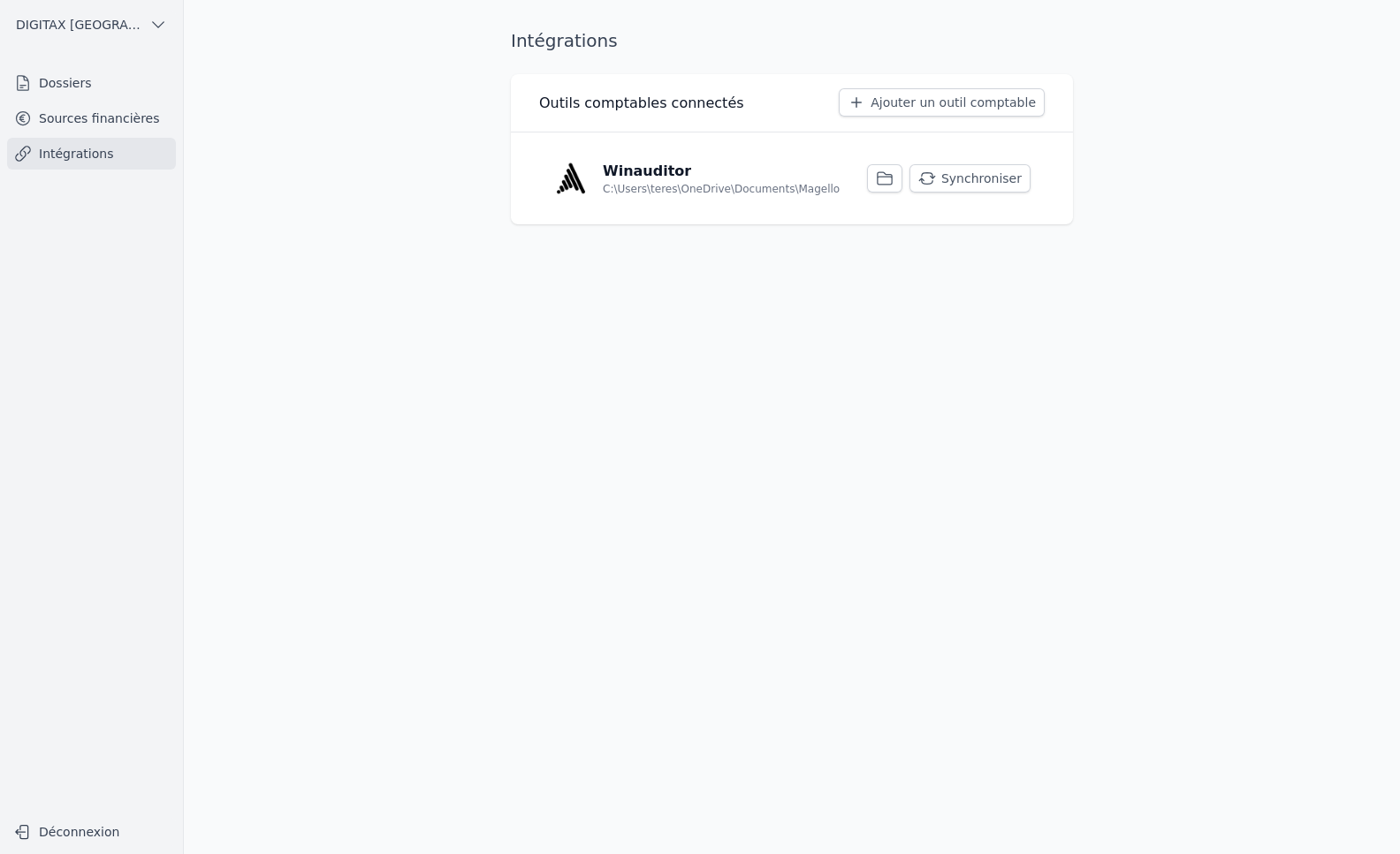
click at [70, 81] on link "Dossiers" at bounding box center [92, 82] width 168 height 32
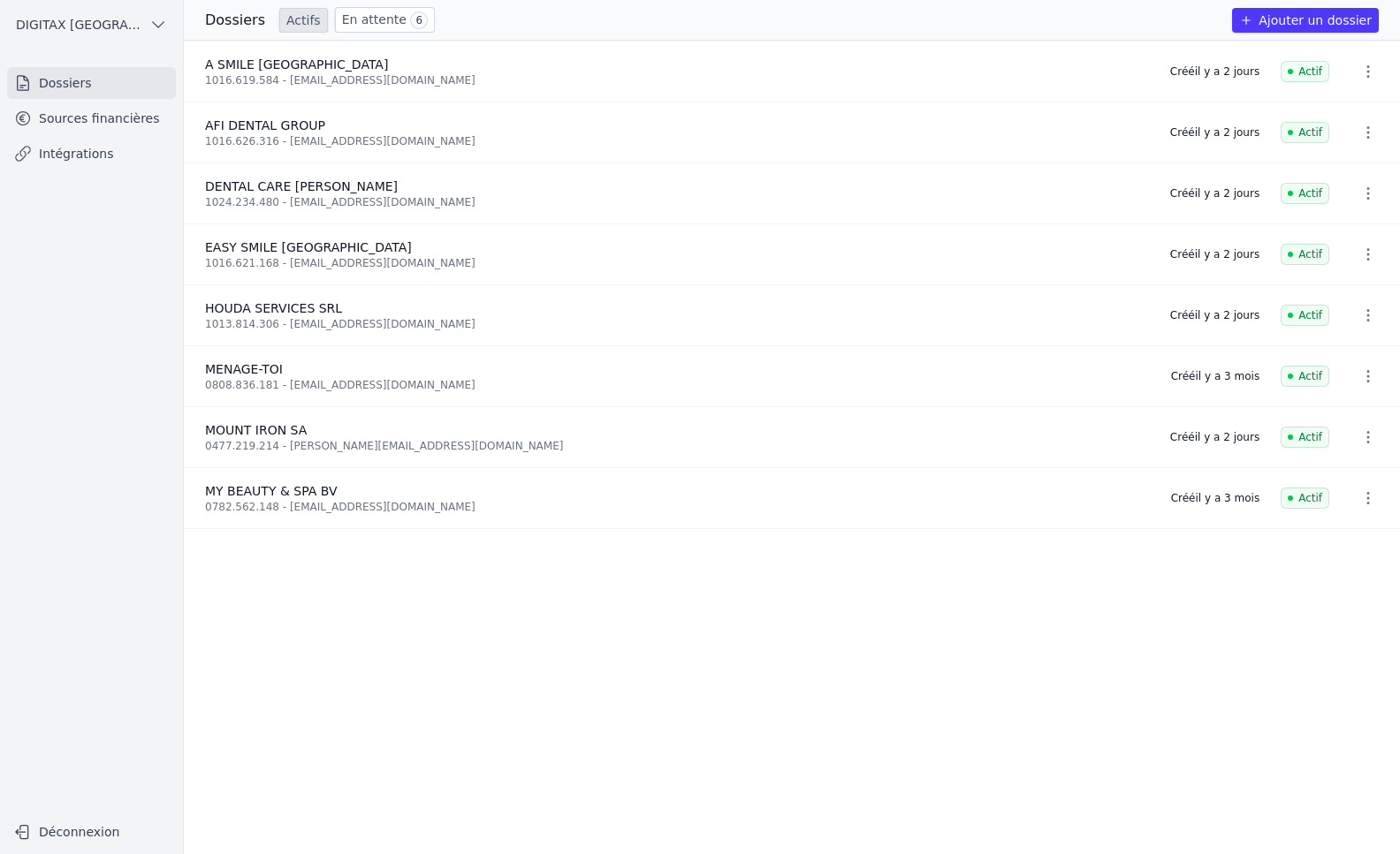
click at [107, 119] on link "Sources financières" at bounding box center [92, 118] width 168 height 32
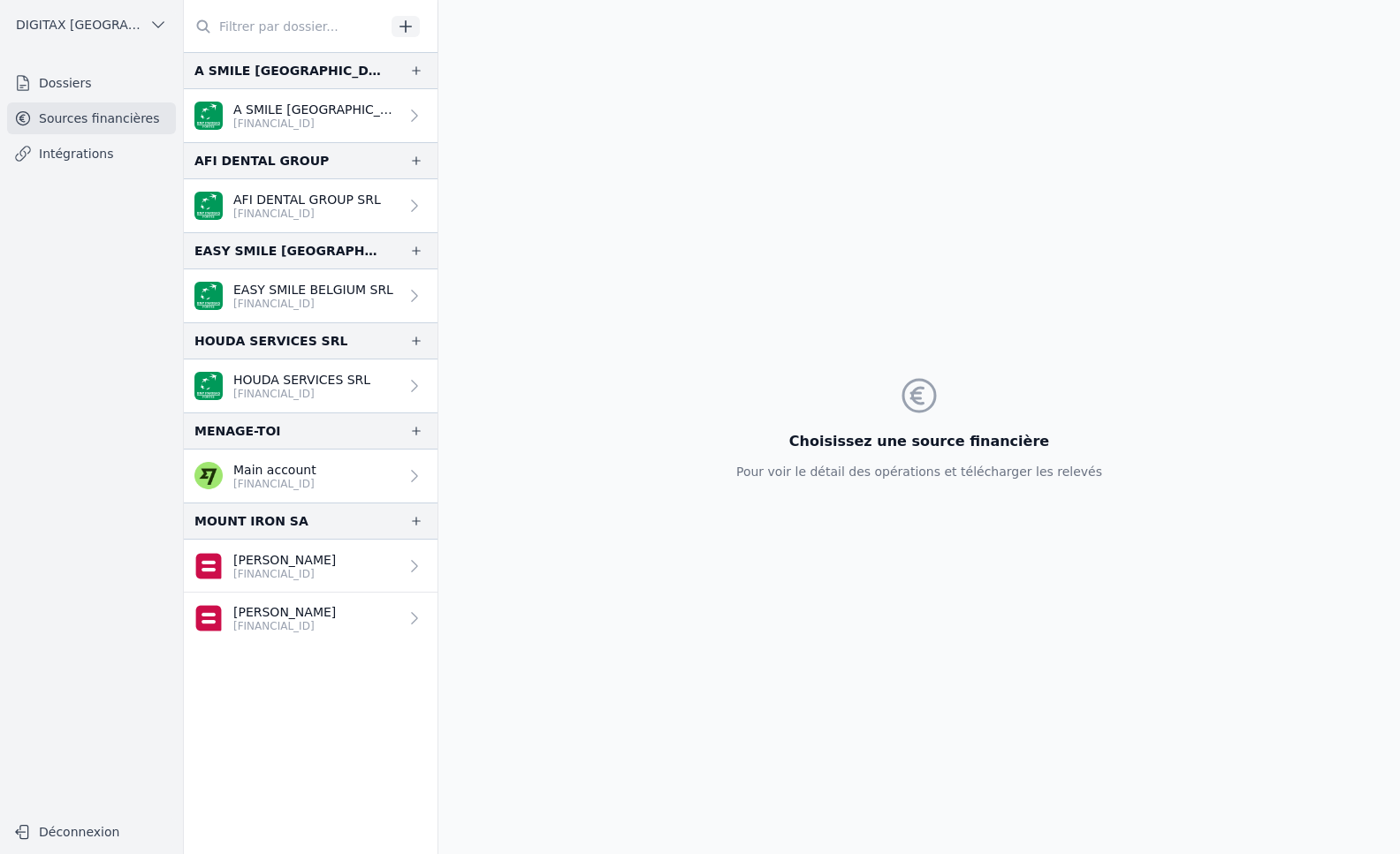
click at [306, 621] on p "[FINANCIAL_ID]" at bounding box center [285, 626] width 103 height 14
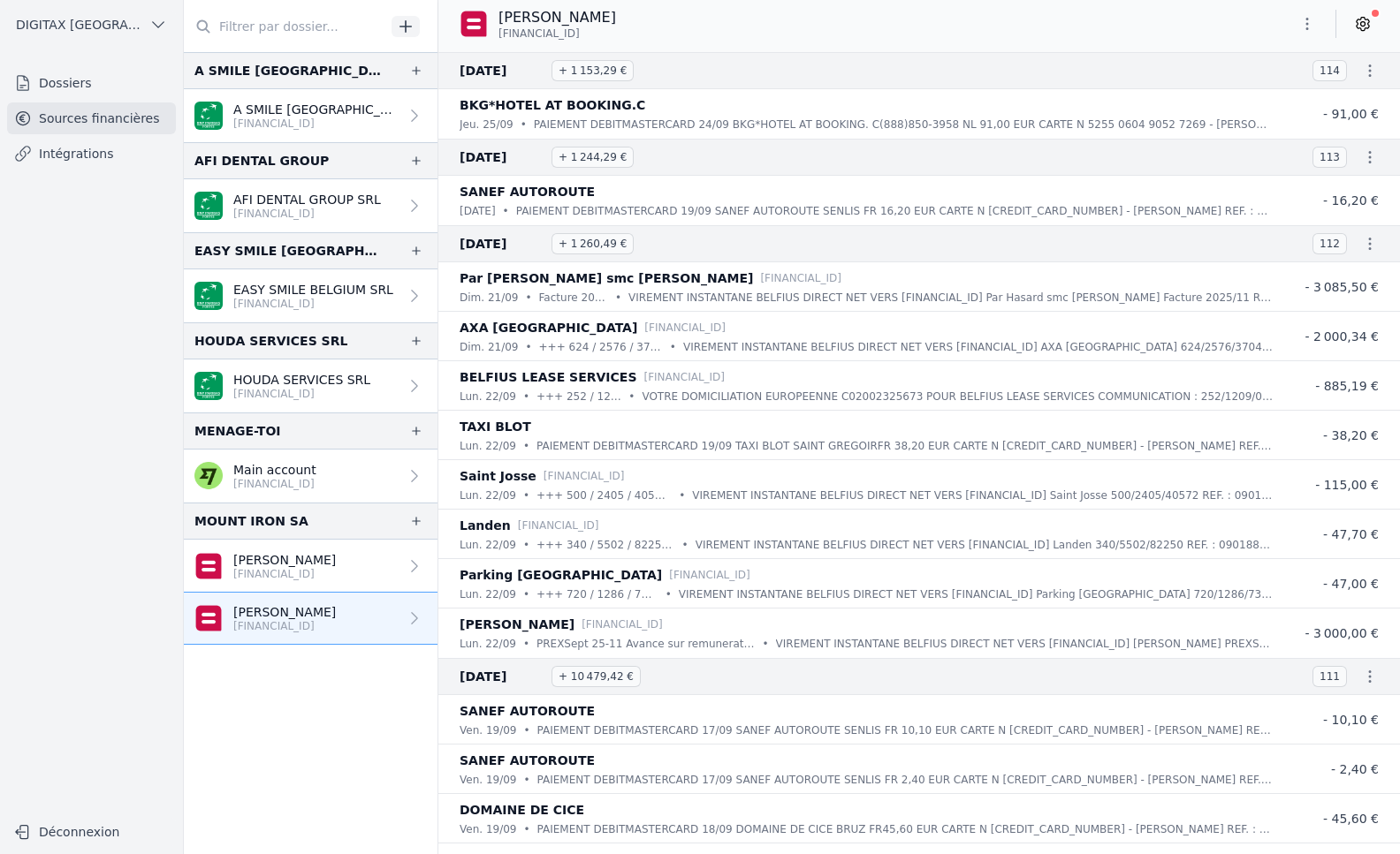
copy span "[FINANCIAL_ID]"
drag, startPoint x: 599, startPoint y: 33, endPoint x: 496, endPoint y: 46, distance: 103.8
click at [496, 46] on div "[PERSON_NAME] [FINANCIAL_ID]" at bounding box center [919, 27] width 961 height 53
click at [61, 88] on link "Dossiers" at bounding box center [92, 82] width 168 height 32
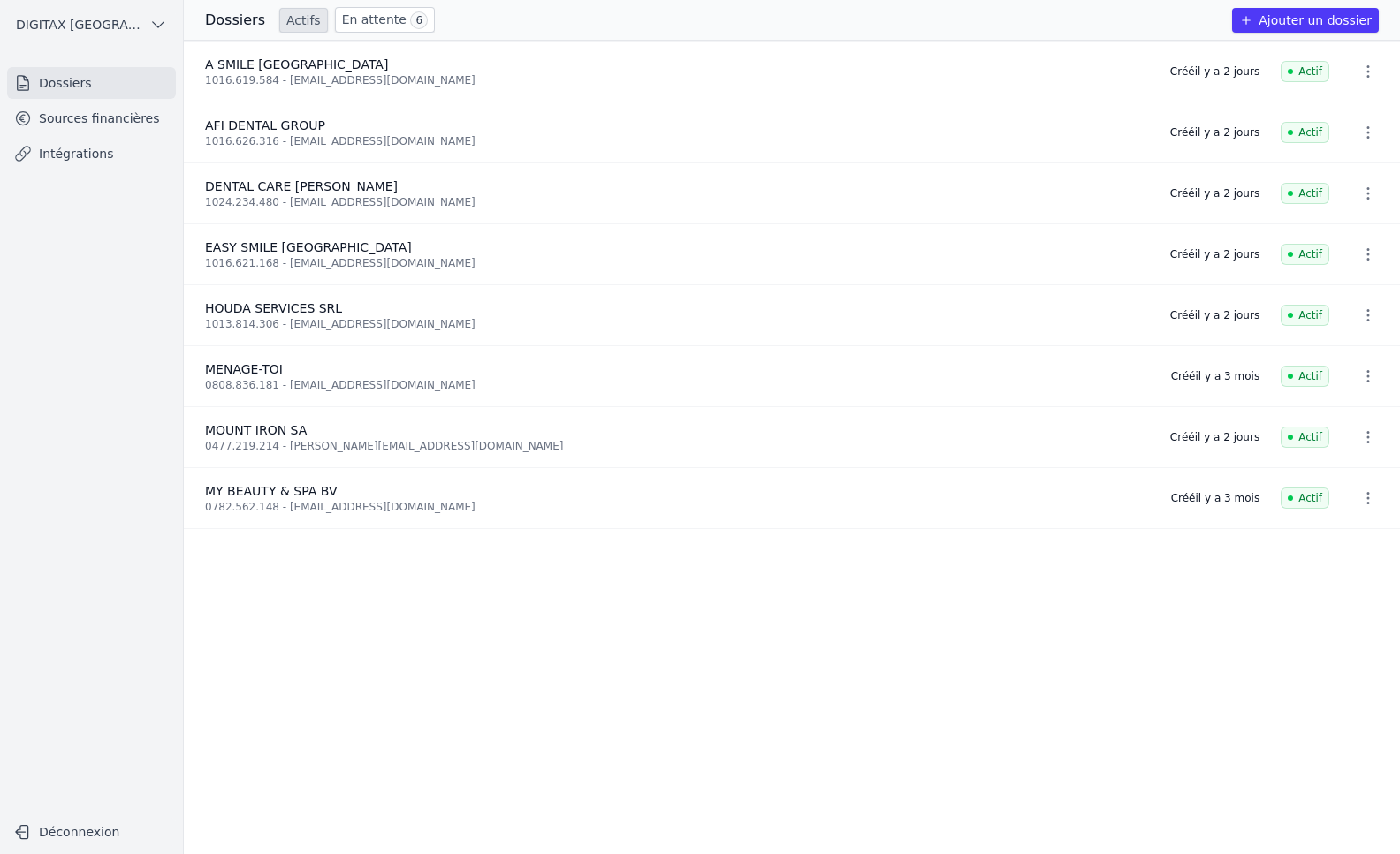
click at [367, 16] on link "En attente 6" at bounding box center [385, 20] width 100 height 26
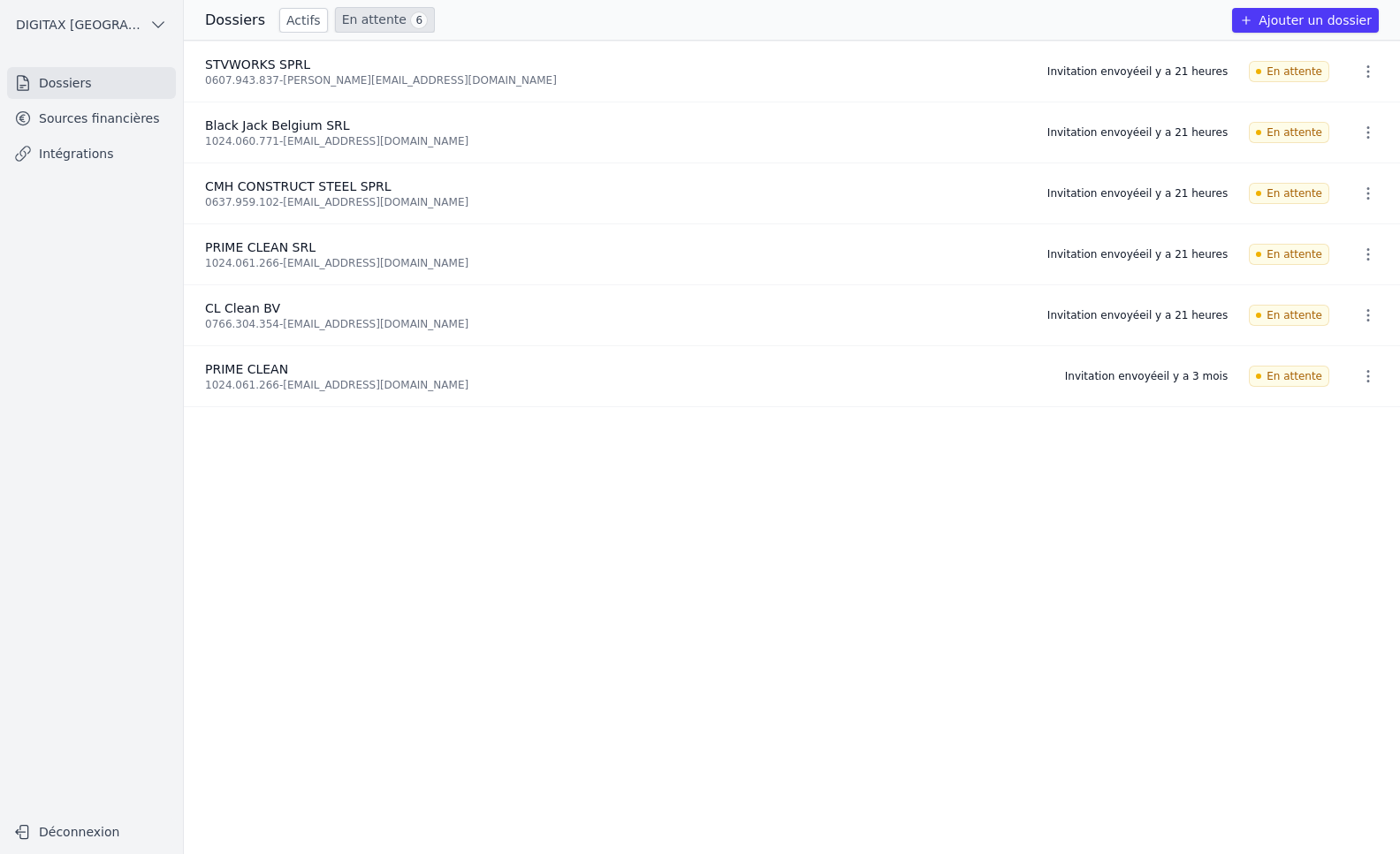
click at [65, 88] on link "Dossiers" at bounding box center [92, 82] width 168 height 32
